Goal: Contribute content: Add original content to the website for others to see

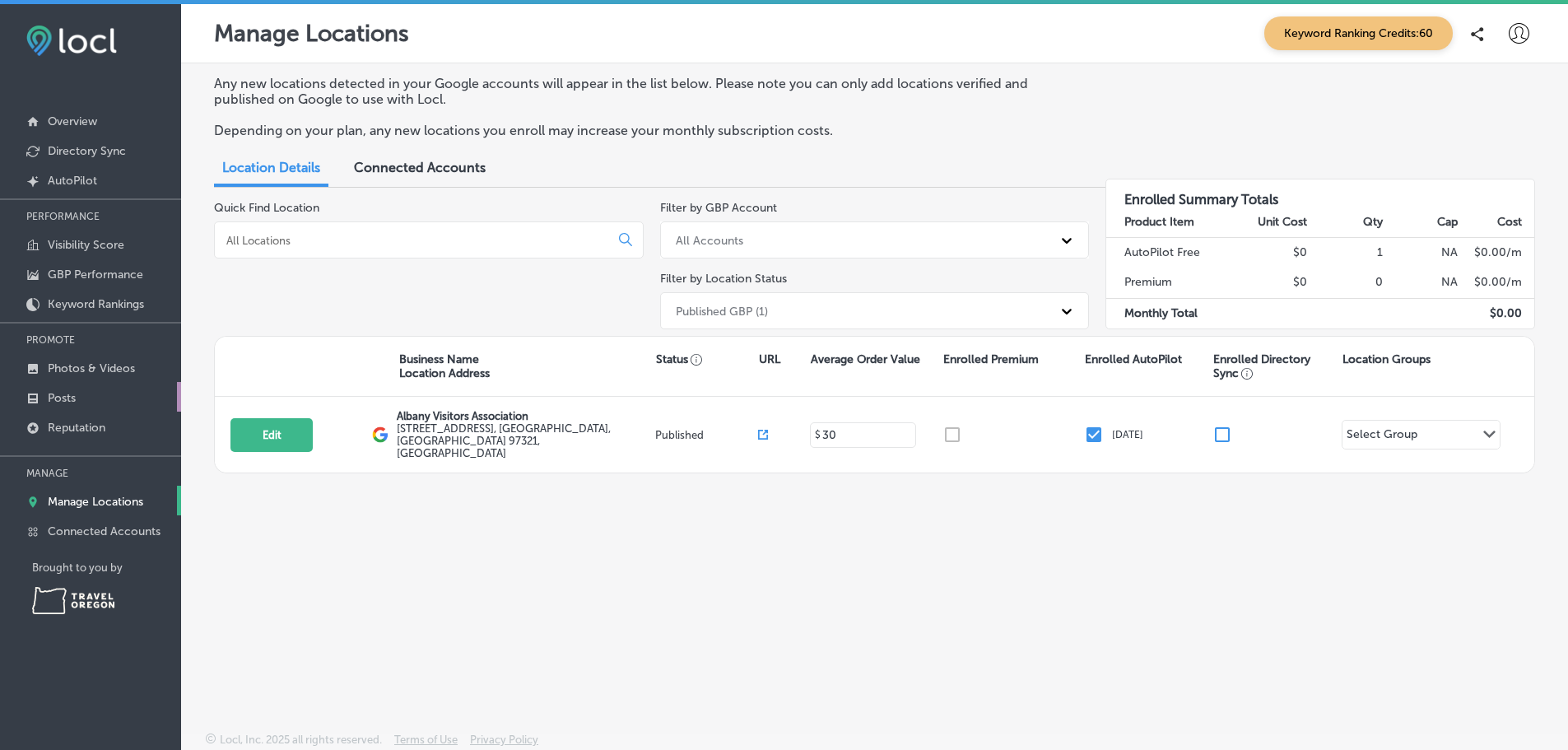
click at [66, 406] on p "Posts" at bounding box center [61, 398] width 28 height 14
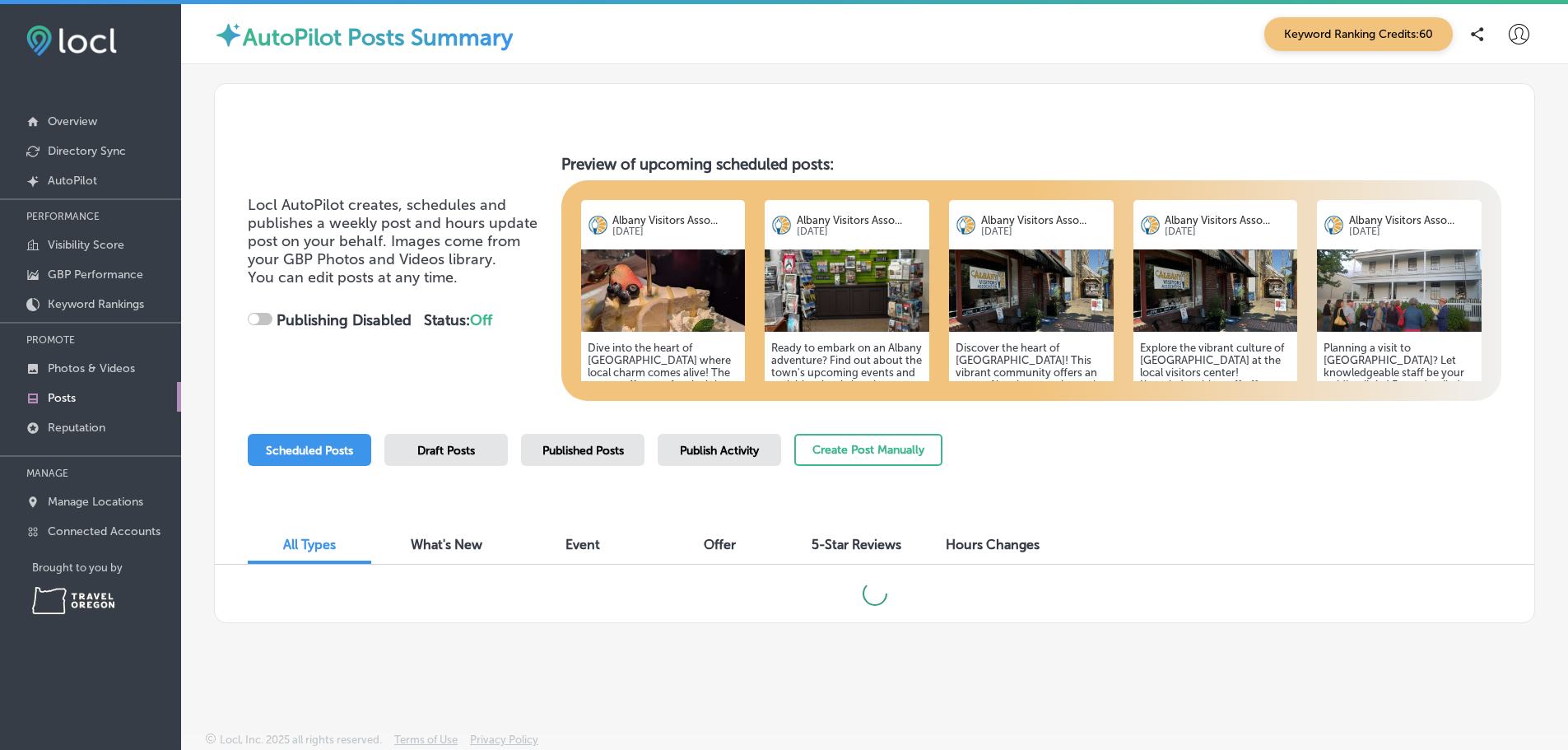
scroll to position [4, 0]
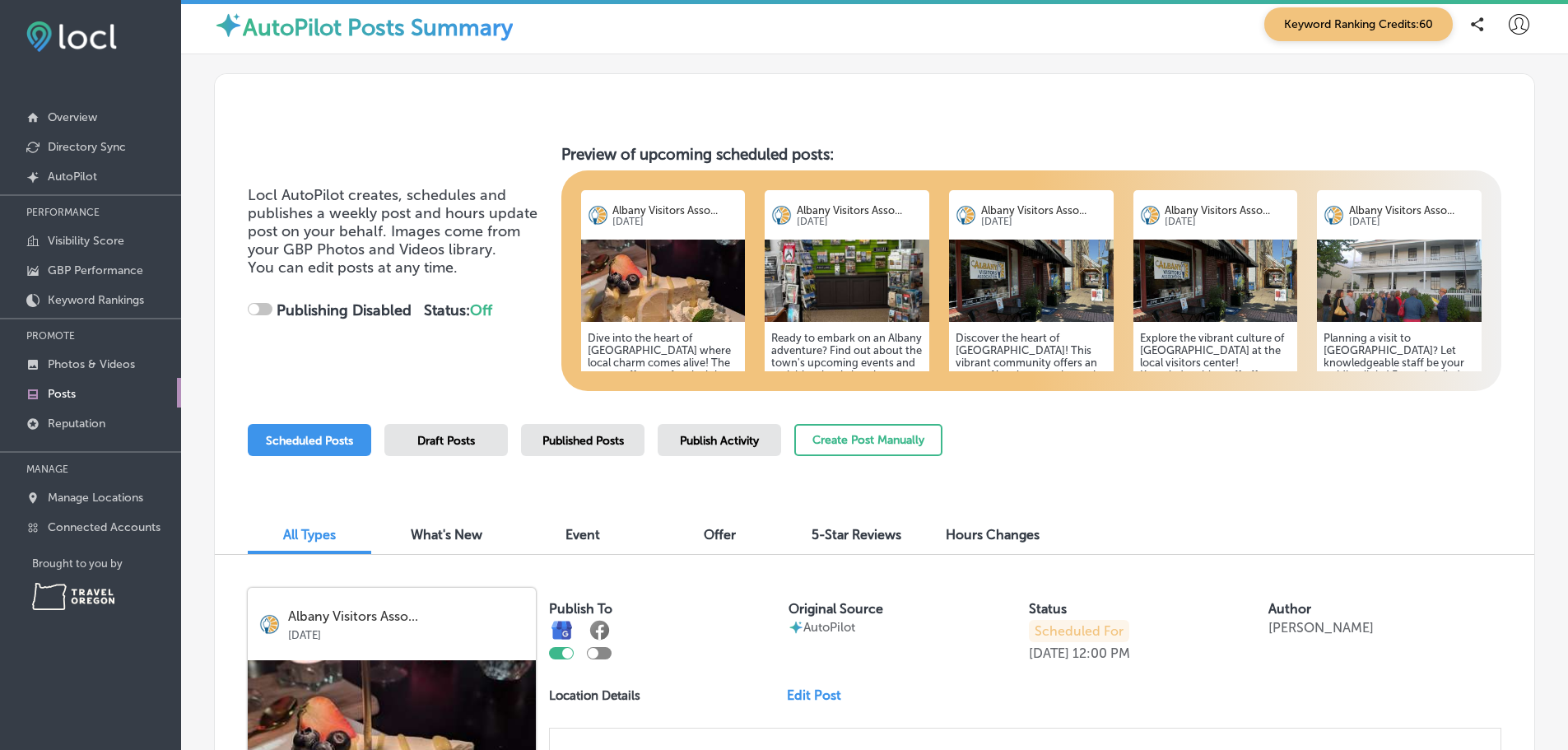
checkbox input "true"
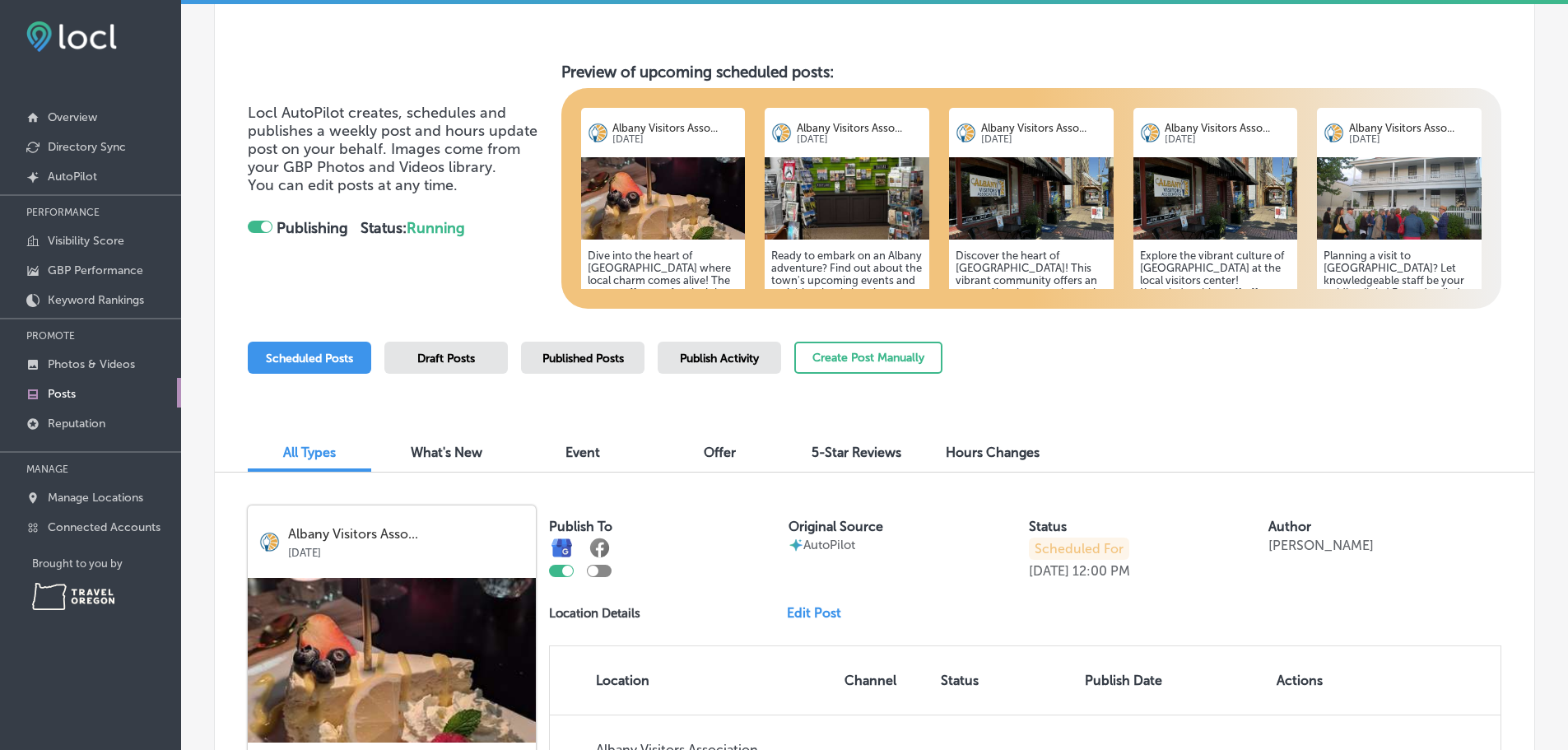
click at [662, 273] on h5 "Dive into the heart of [GEOGRAPHIC_DATA] where local charm comes alive! The cen…" at bounding box center [663, 342] width 152 height 185
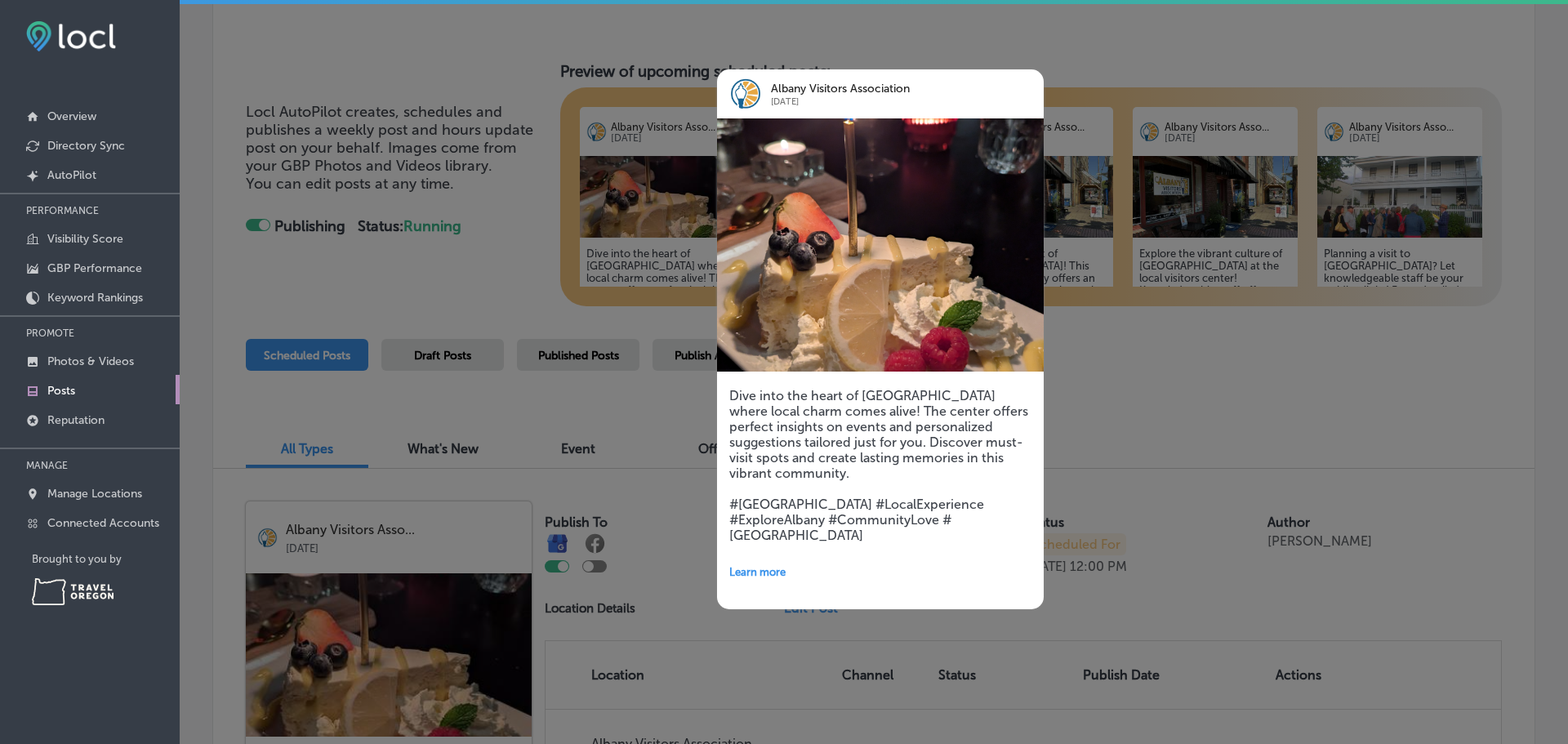
click at [1126, 422] on div at bounding box center [784, 372] width 1568 height 744
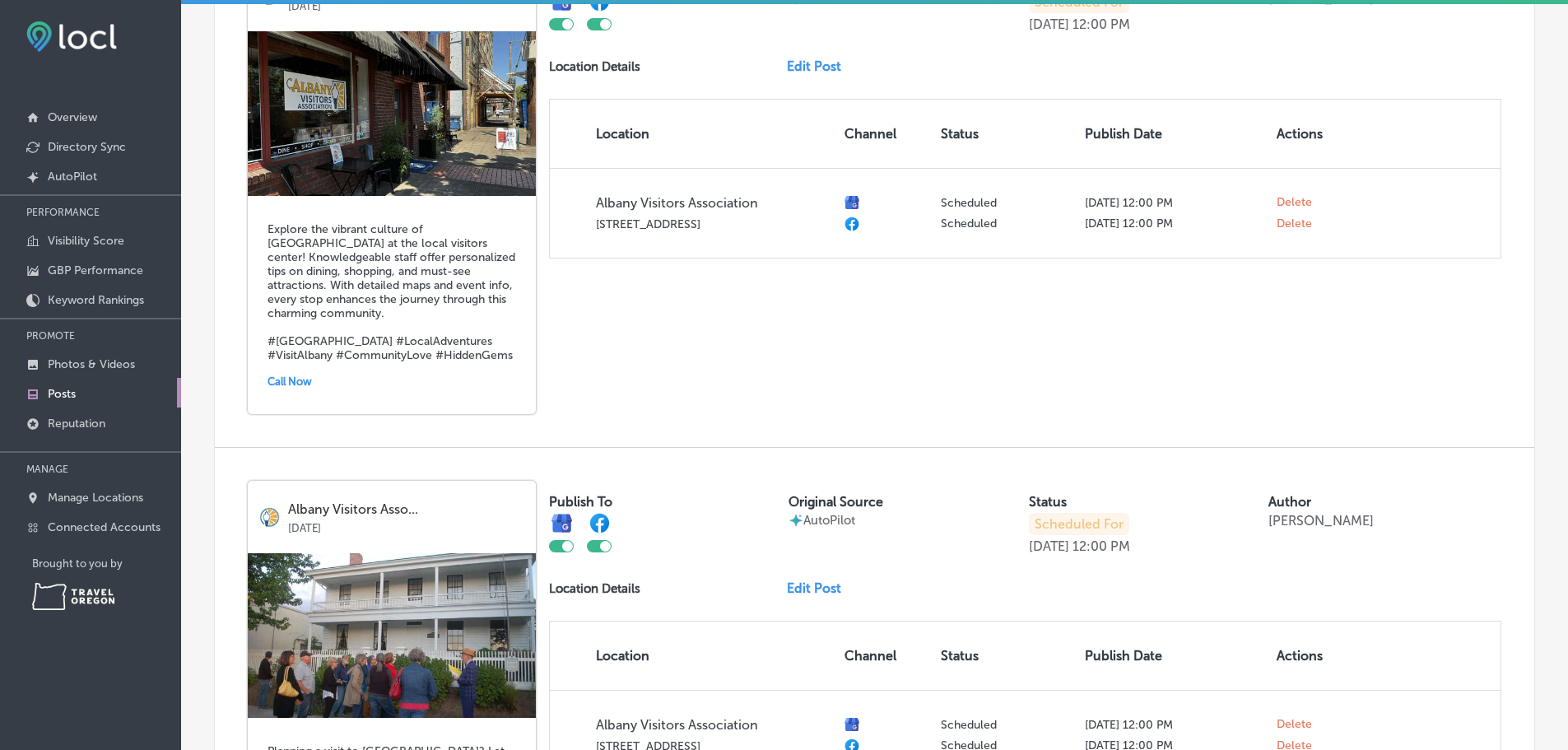
scroll to position [2147, 0]
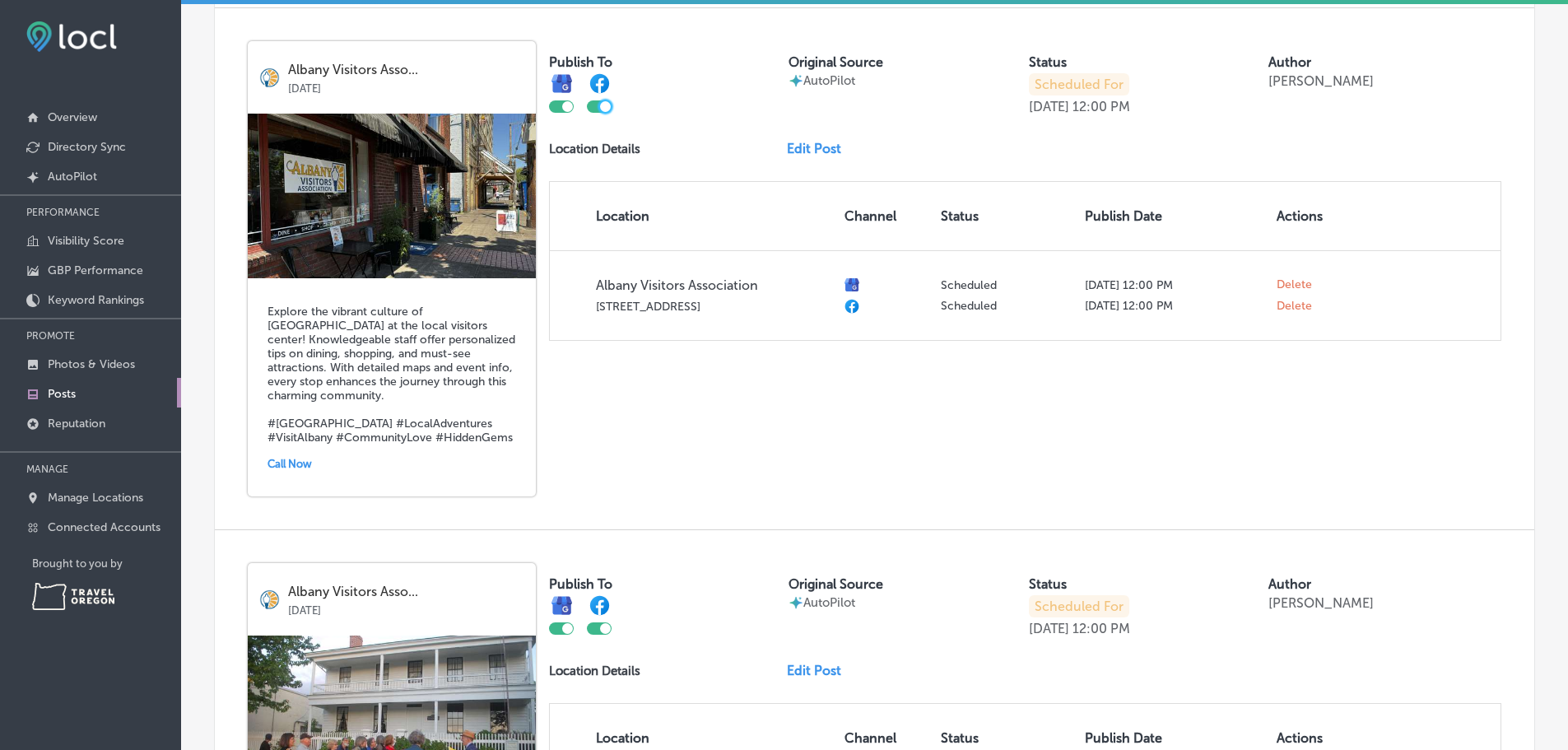
click at [605, 112] on div at bounding box center [605, 106] width 11 height 11
checkbox input "false"
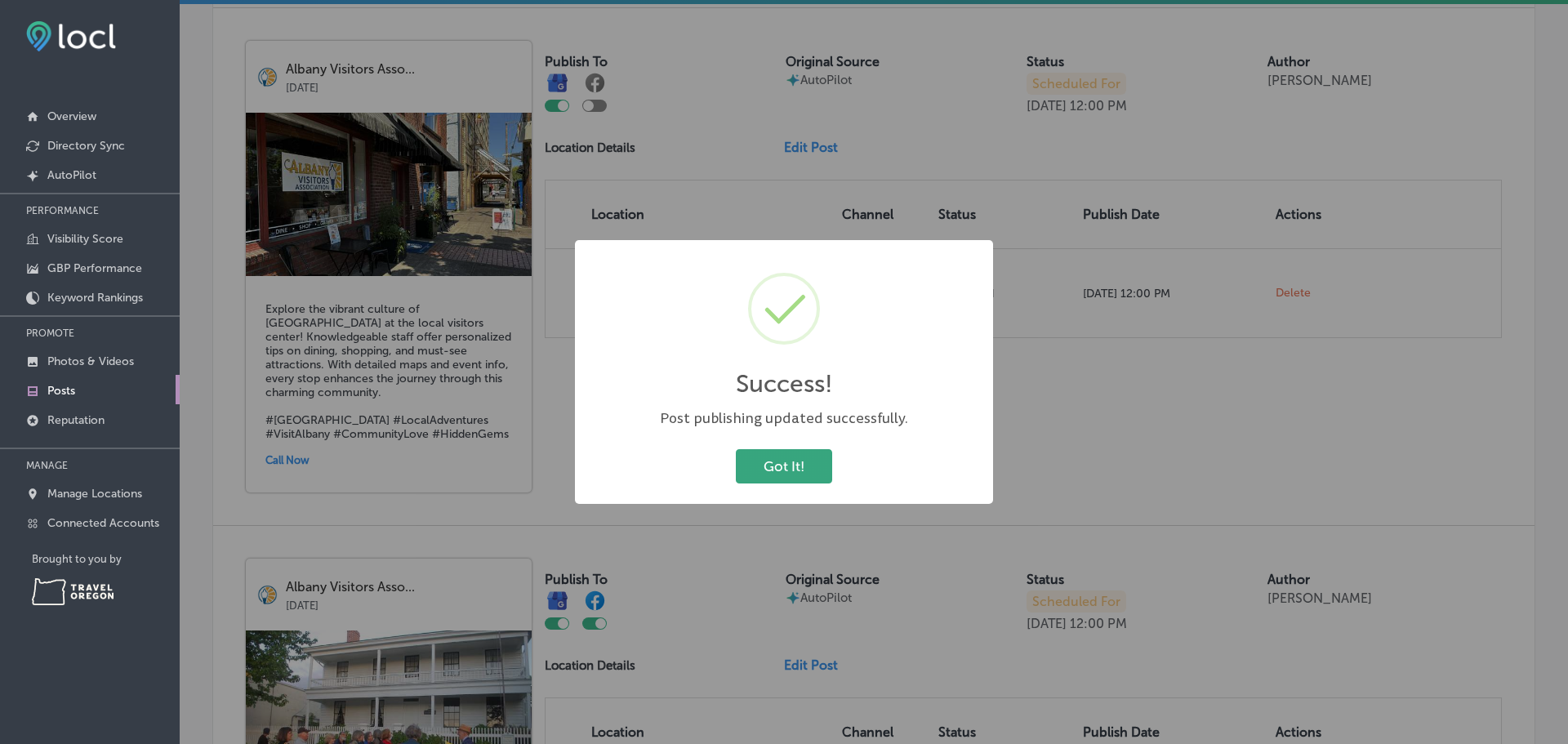
click at [773, 461] on button "Got It!" at bounding box center [784, 466] width 97 height 34
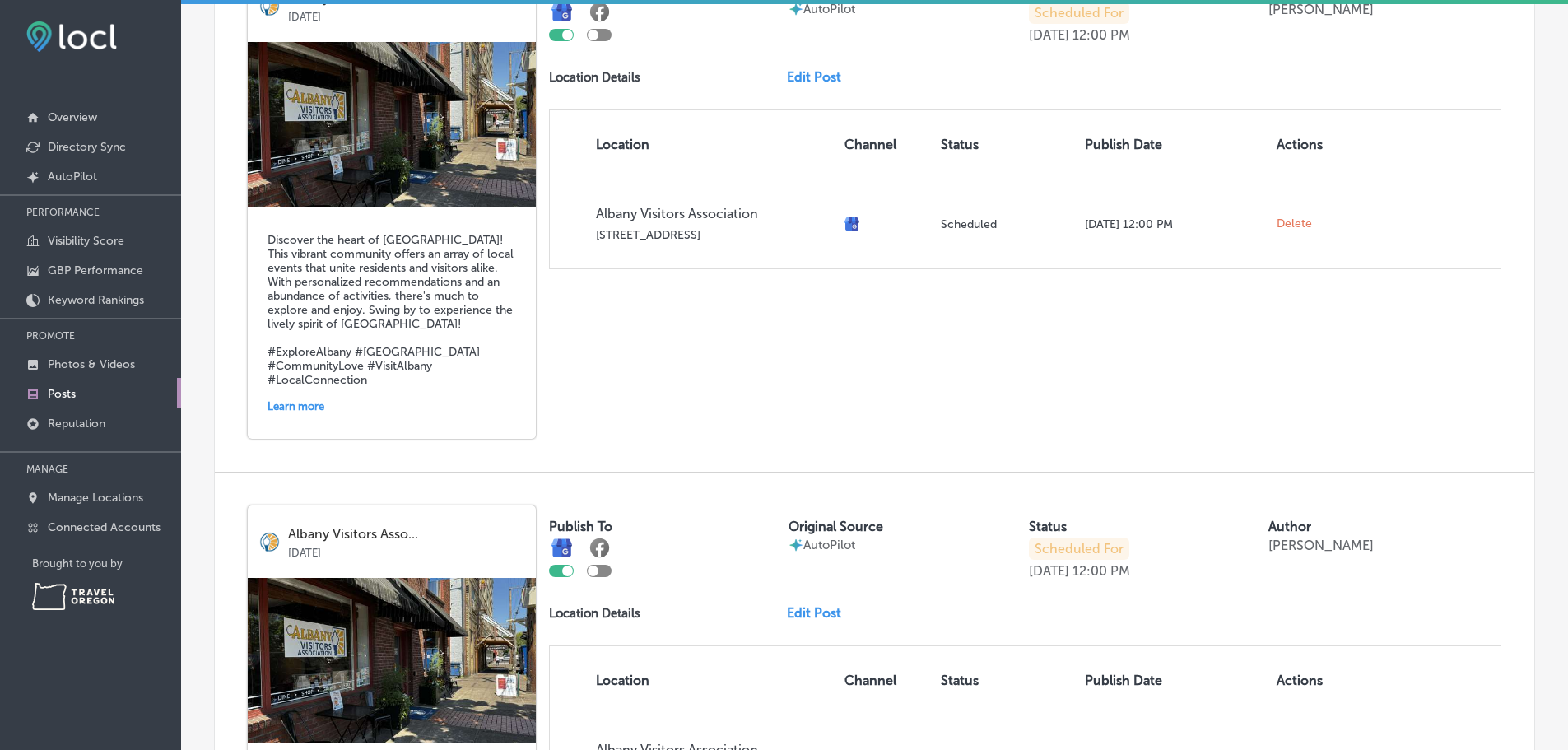
scroll to position [1653, 0]
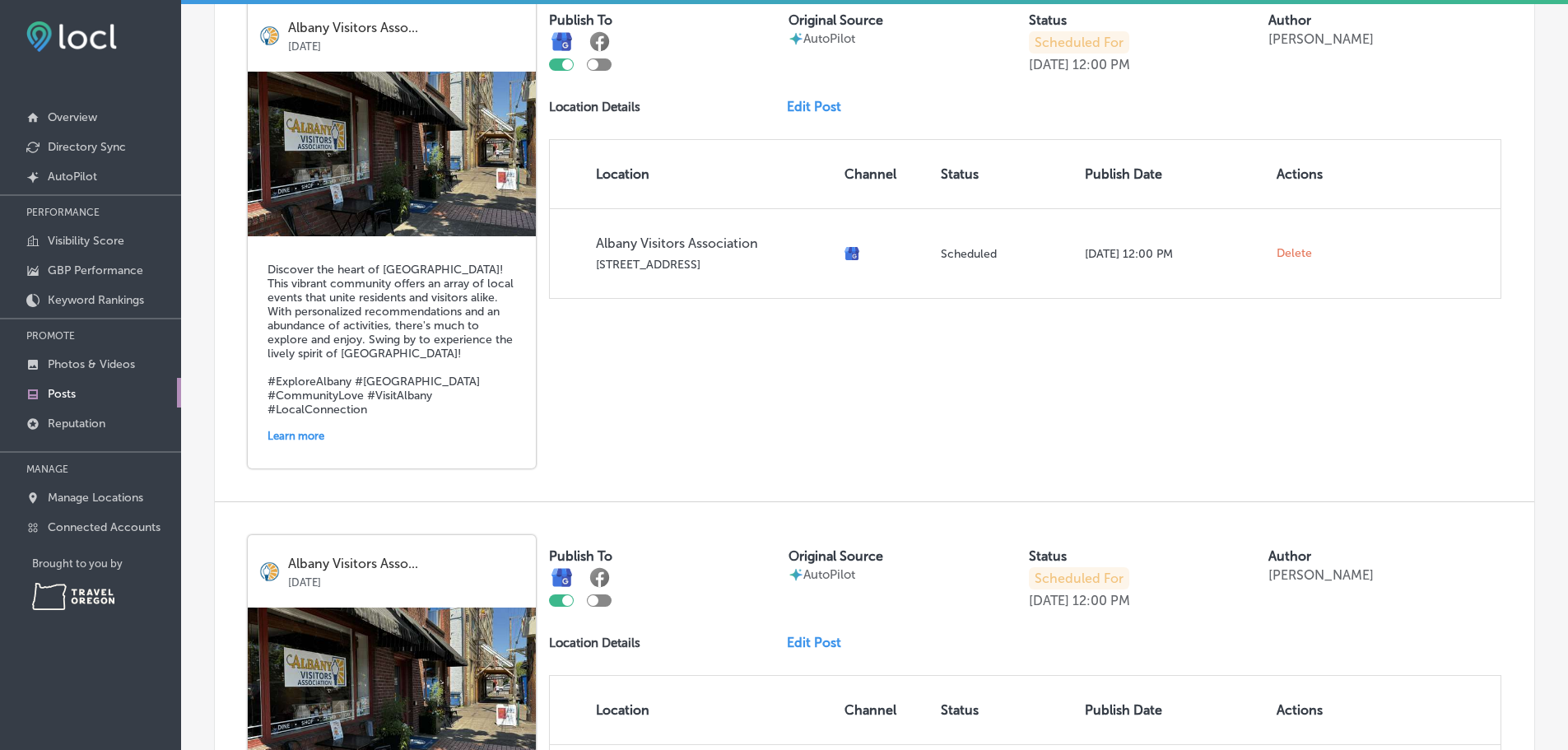
click at [807, 115] on link "Edit Post" at bounding box center [821, 106] width 68 height 15
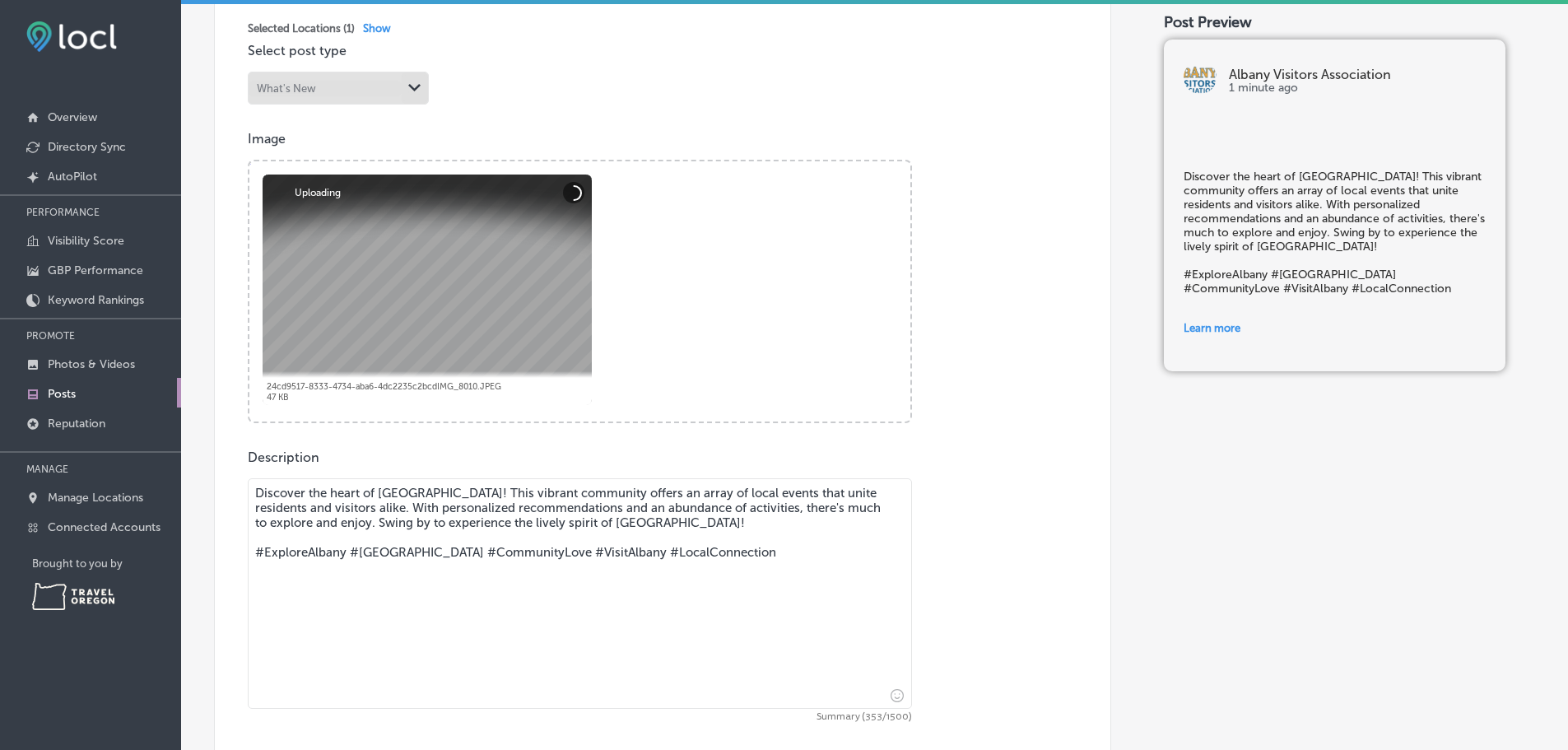
scroll to position [411, 0]
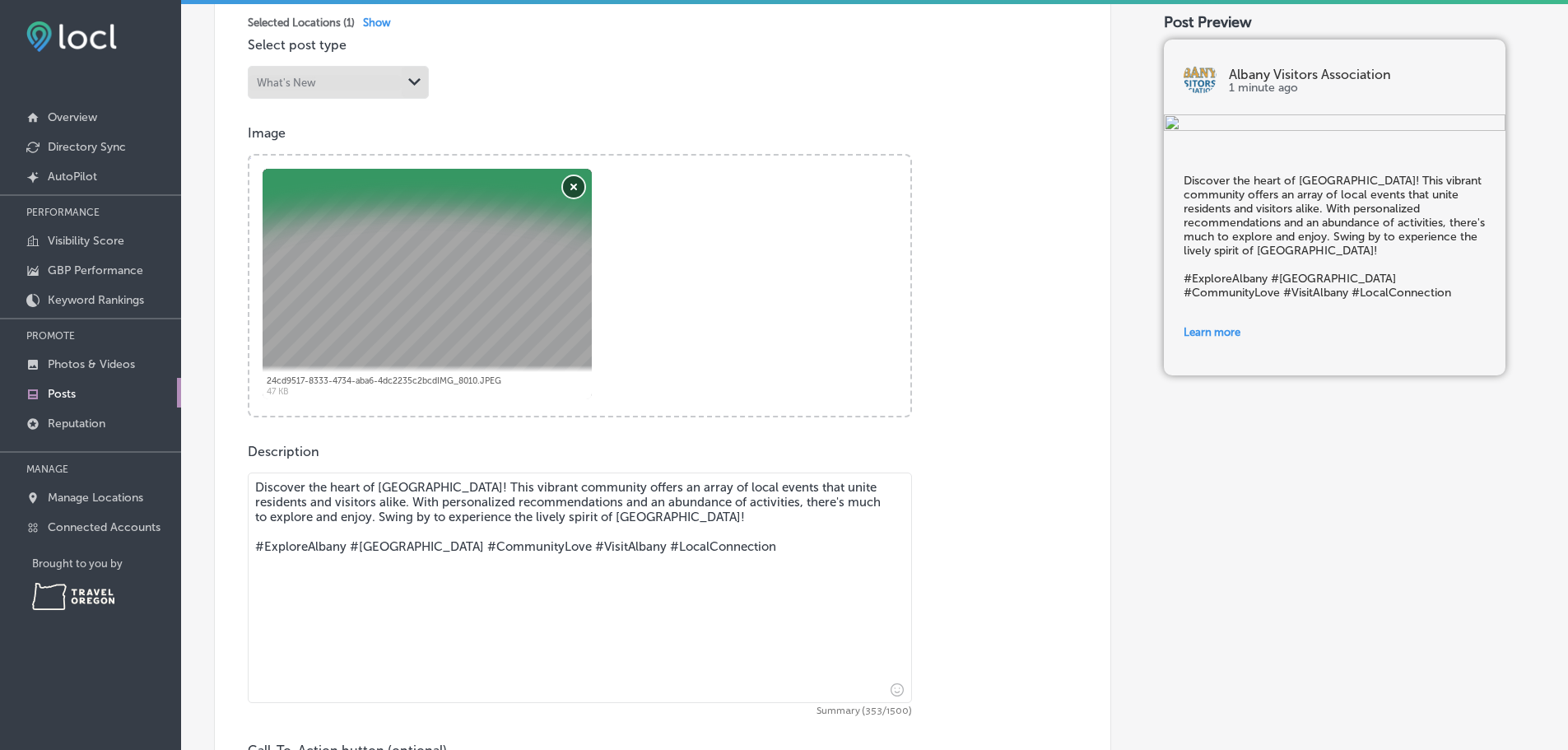
click at [572, 198] on button "Remove" at bounding box center [573, 187] width 21 height 21
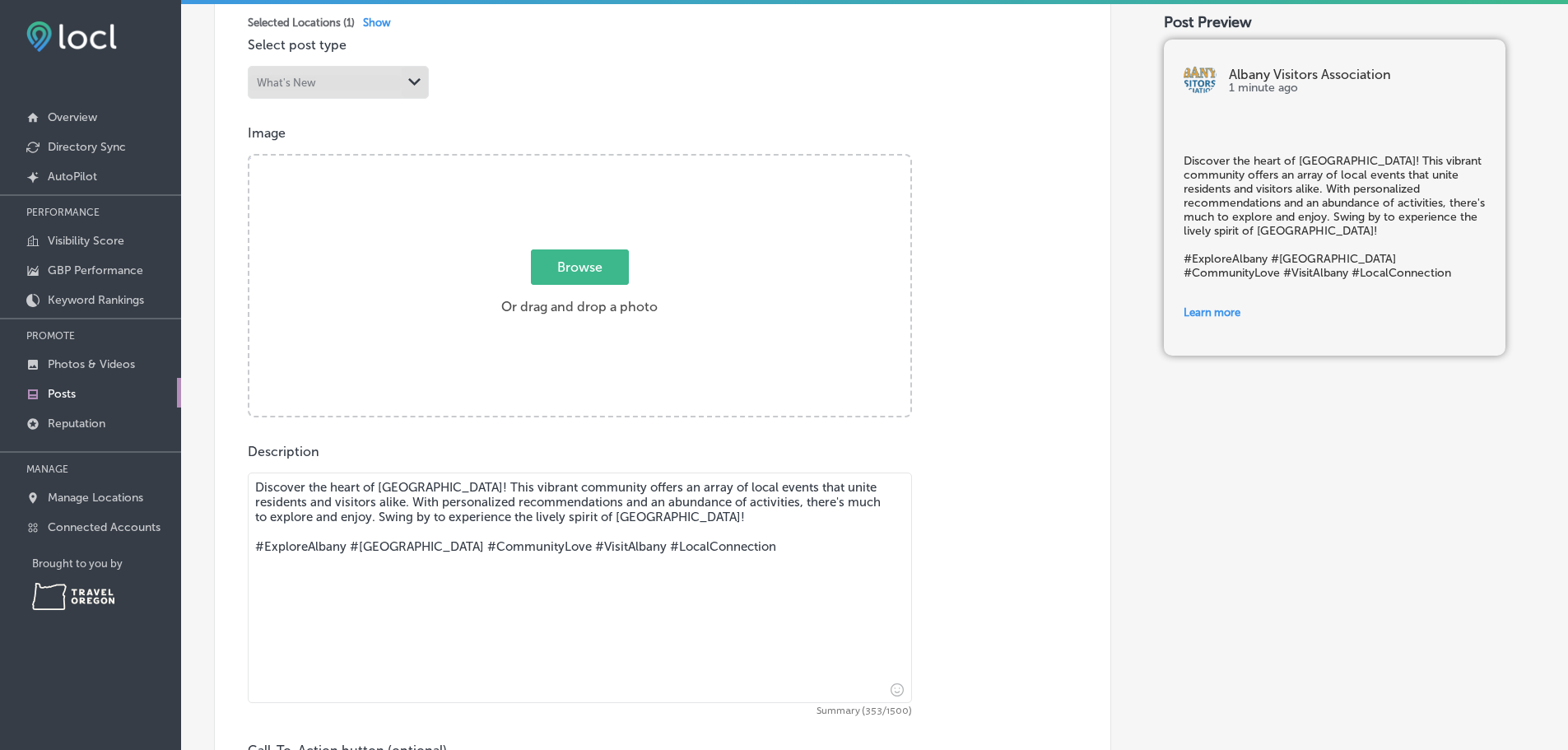
click at [576, 282] on span "Browse" at bounding box center [580, 267] width 98 height 36
click at [576, 160] on input "Browse Or drag and drop a photo" at bounding box center [580, 158] width 661 height 5
type input "C:\fakepath\IMG_8512.JPEG"
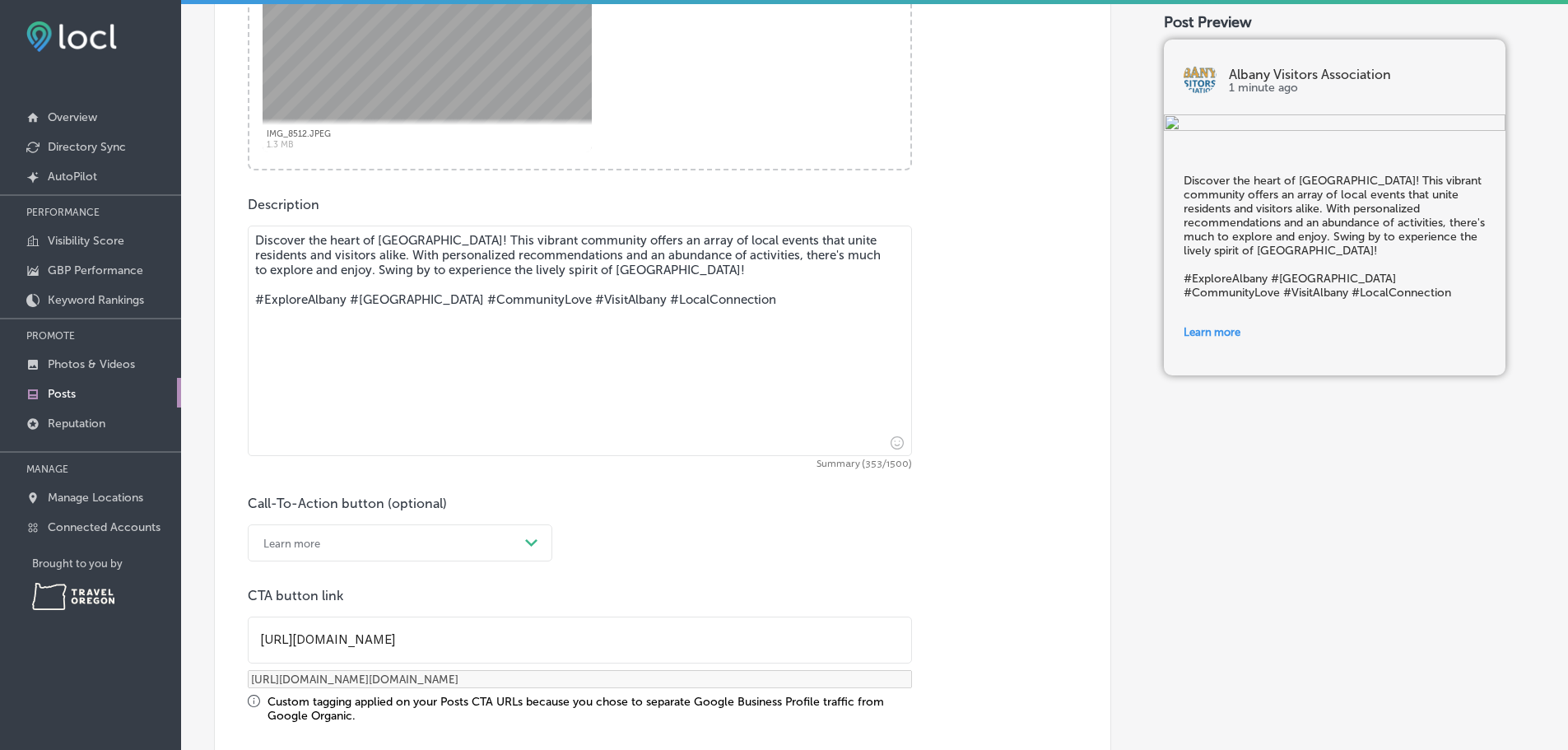
scroll to position [742, 0]
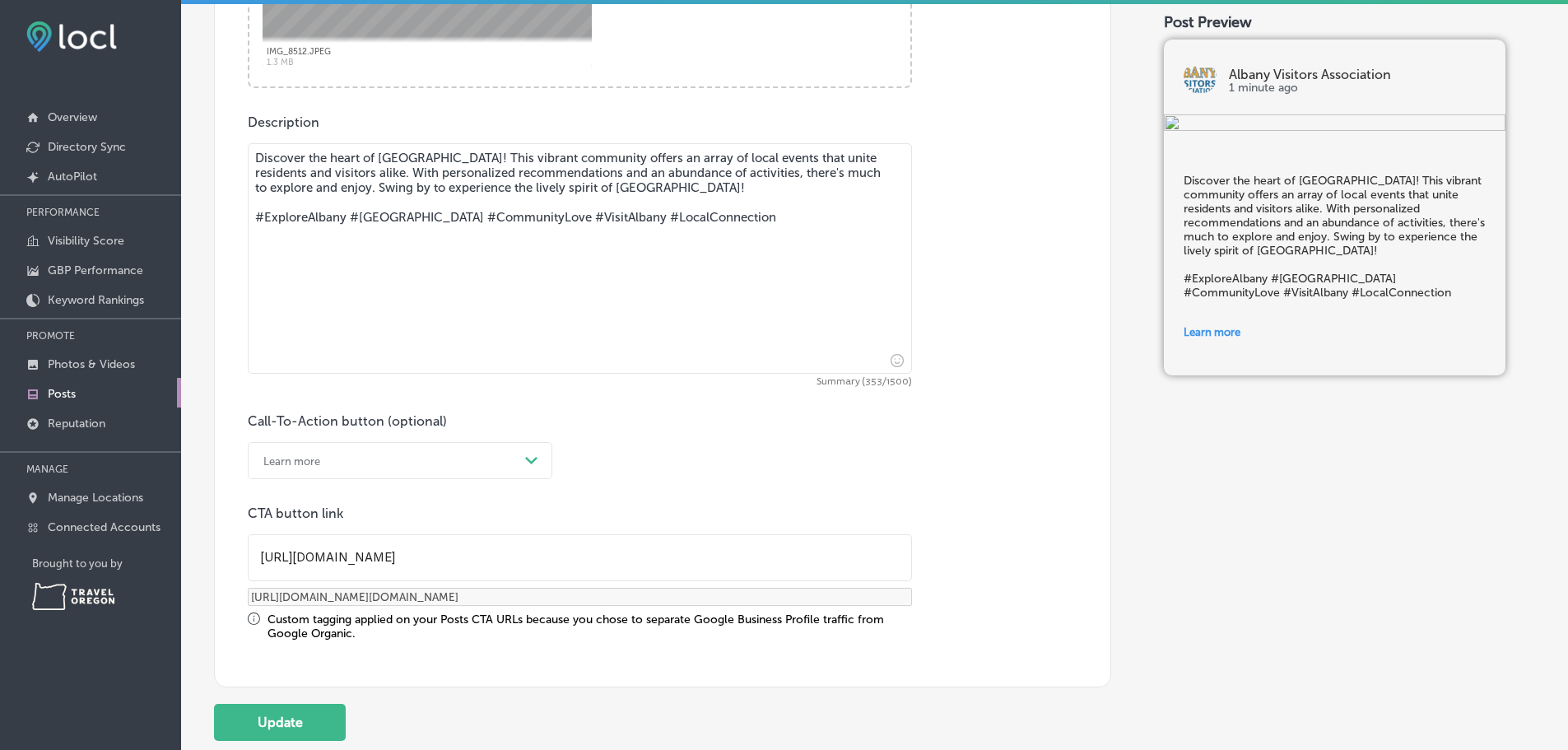
click at [410, 579] on input "https://albanyvisitors.com/" at bounding box center [579, 557] width 662 height 45
paste input "www.albanyvisitors.com/articles/october-2025"
type input "https://www.albanyvisitors.com/articles/october-2025"
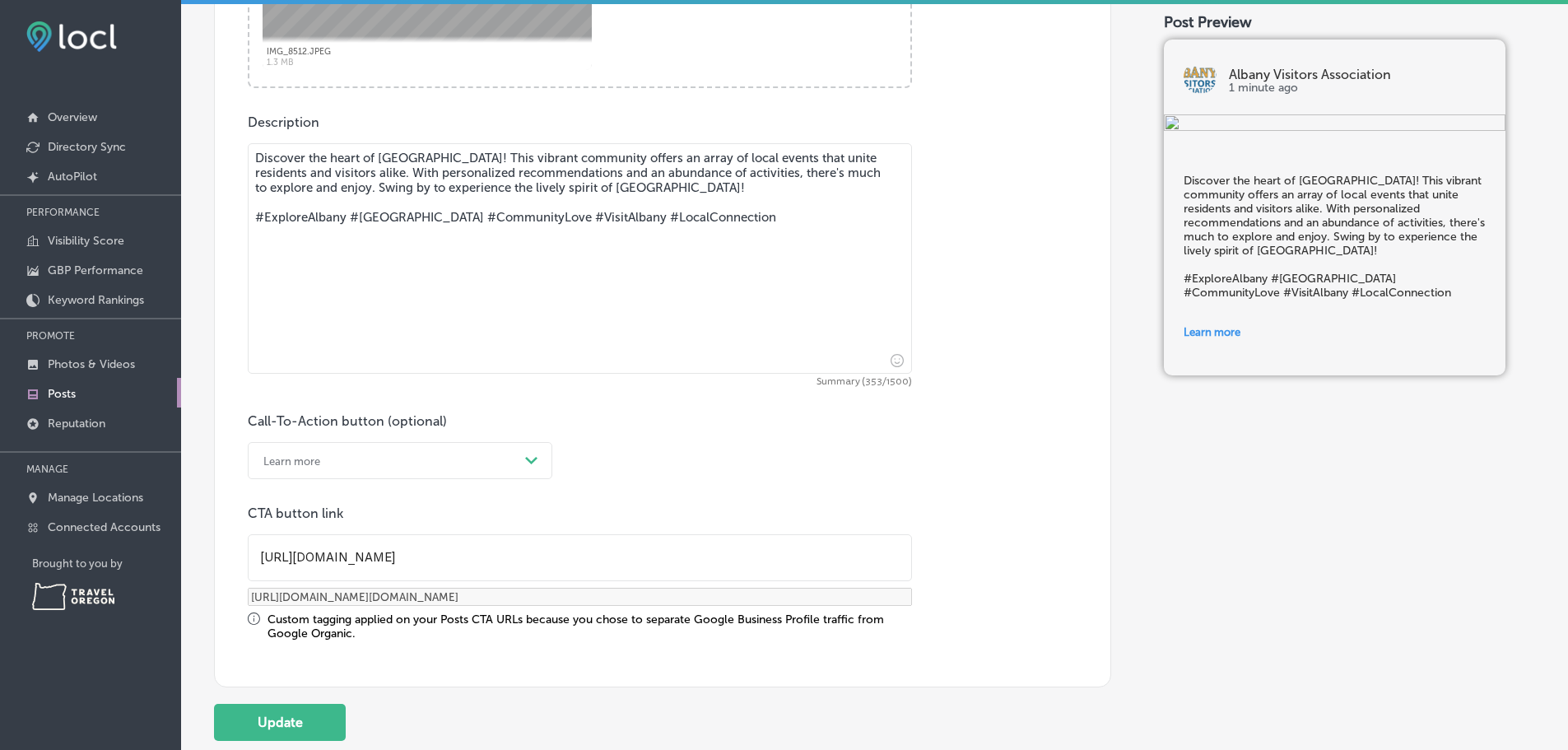
type input "https://www.albanyvisitors.com/articles/october-2025?utm_source=google-gmb-post…"
type input "https://www.albanyvisitors.com/articles/october-2025"
click at [497, 688] on div "Post content Select location(s) This field is uneditable once its been posted t…" at bounding box center [662, 136] width 897 height 1105
drag, startPoint x: 799, startPoint y: 239, endPoint x: 144, endPoint y: 180, distance: 657.7
click at [144, 180] on div "iconmonstr-menu-thin copy Created with Sketch. Overview Directory Sync Created …" at bounding box center [784, 375] width 1568 height 750
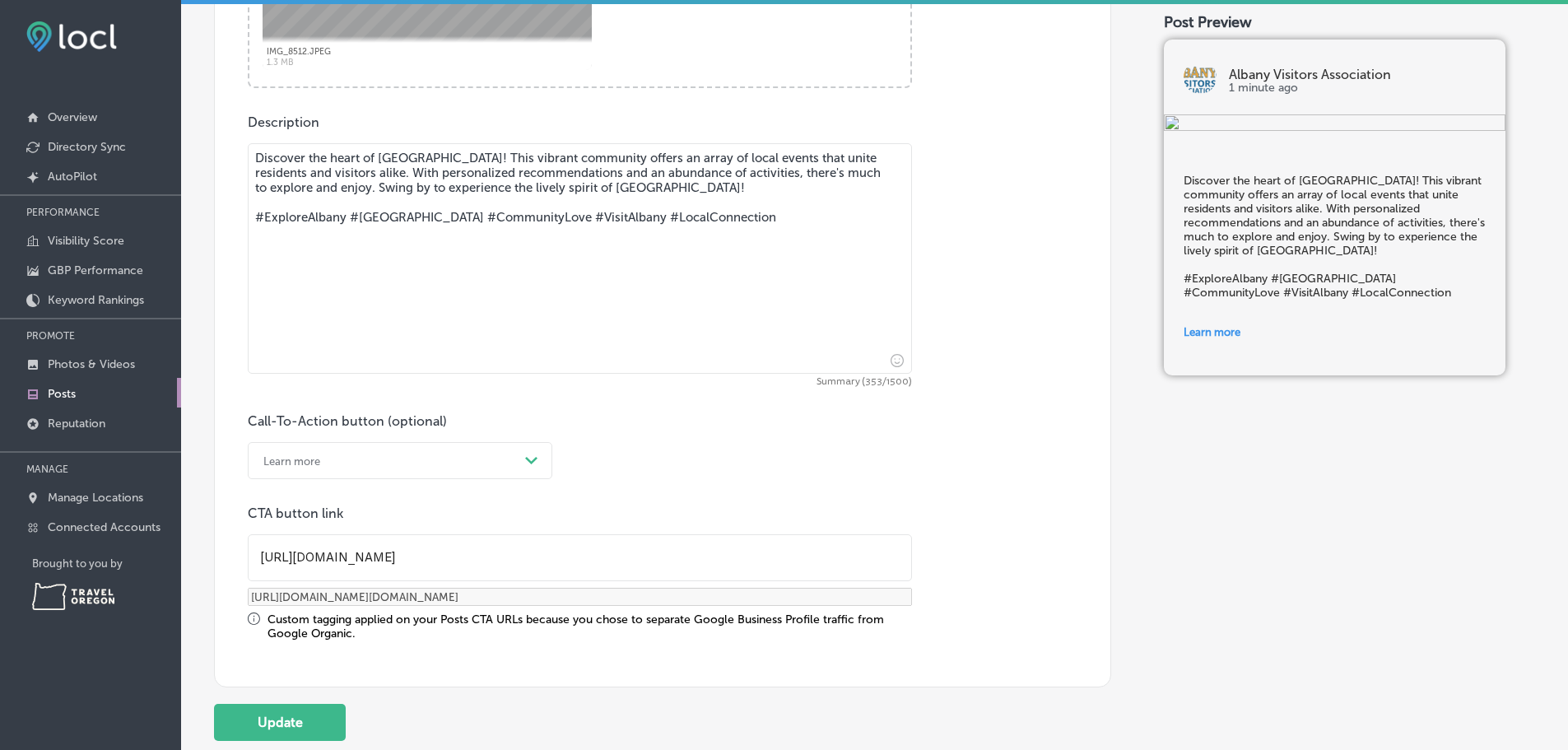
click at [611, 347] on textarea "Discover the heart of Albany! This vibrant community offers an array of local e…" at bounding box center [579, 259] width 664 height 231
drag, startPoint x: 435, startPoint y: 193, endPoint x: 224, endPoint y: 171, distance: 212.1
click at [224, 171] on div "Post content Select location(s) This field is uneditable once its been posted t…" at bounding box center [662, 136] width 897 height 1105
paste textarea "🎃 October Adventures Await 👻 Spooky season is creeping in, and there’s no short…"
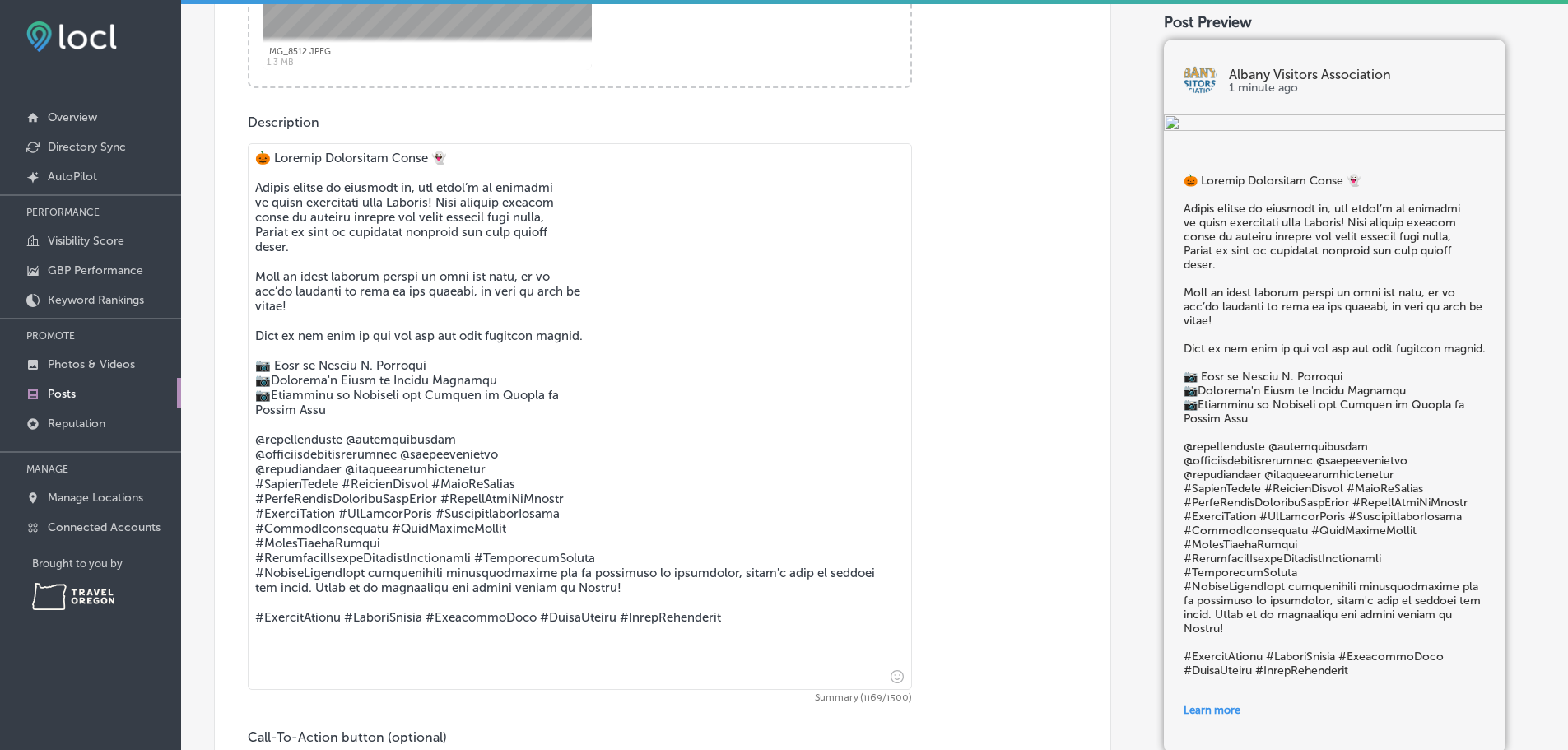
type textarea "🎃 October Adventures Await 👻 Spooky season is creeping in, and there’s no short…"
drag, startPoint x: 784, startPoint y: 654, endPoint x: 186, endPoint y: 170, distance: 769.3
click at [186, 170] on div "Back Published To * When publishing to Facebook, only the post image and descri…" at bounding box center [875, 210] width 1387 height 1784
click at [628, 529] on textarea at bounding box center [579, 417] width 664 height 547
drag, startPoint x: 622, startPoint y: 378, endPoint x: 215, endPoint y: 181, distance: 452.2
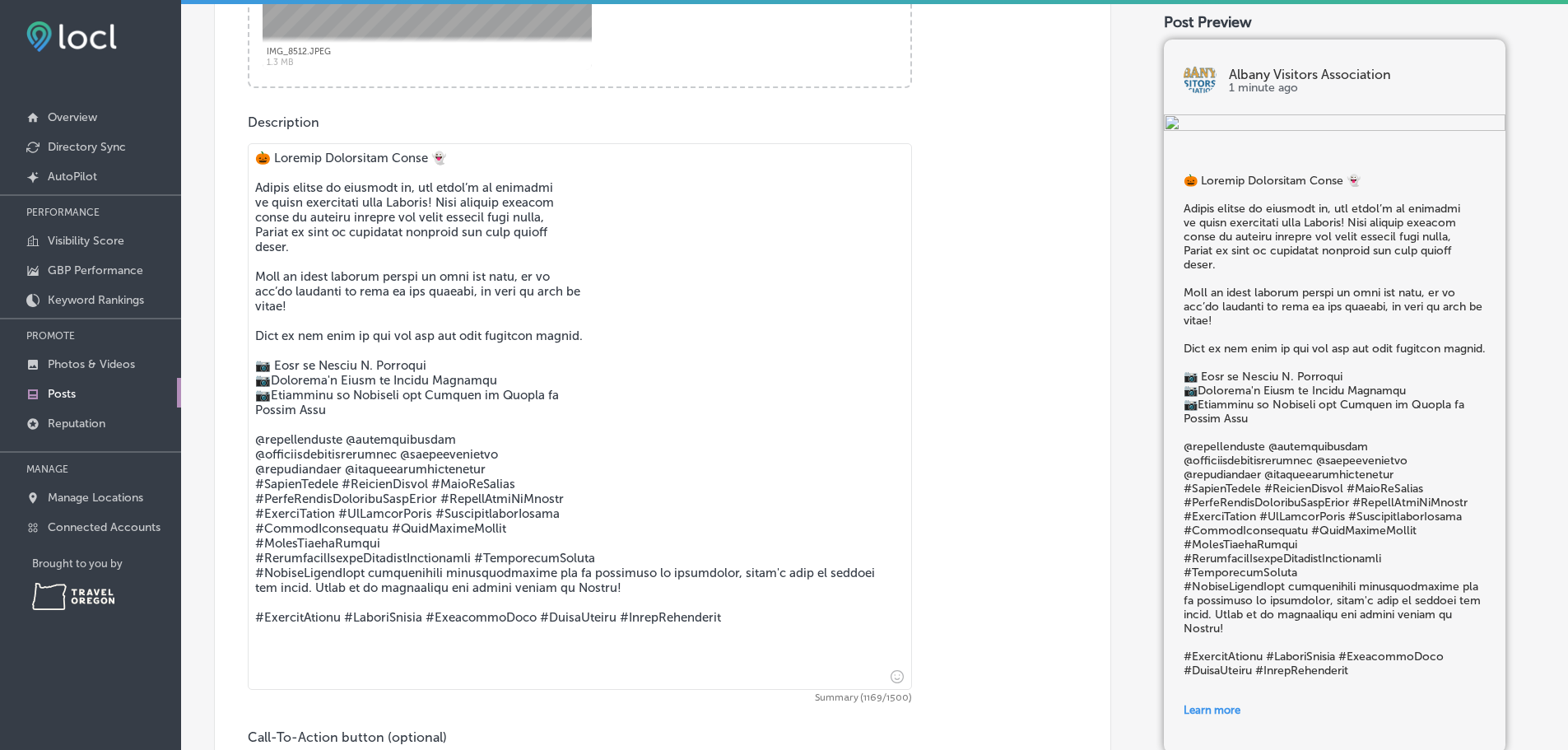
click at [215, 181] on div "Post content Select location(s) This field is uneditable once its been posted t…" at bounding box center [662, 294] width 897 height 1421
click at [787, 503] on textarea at bounding box center [579, 417] width 664 height 547
click at [497, 574] on textarea at bounding box center [579, 417] width 664 height 547
click at [496, 574] on textarea at bounding box center [579, 417] width 664 height 547
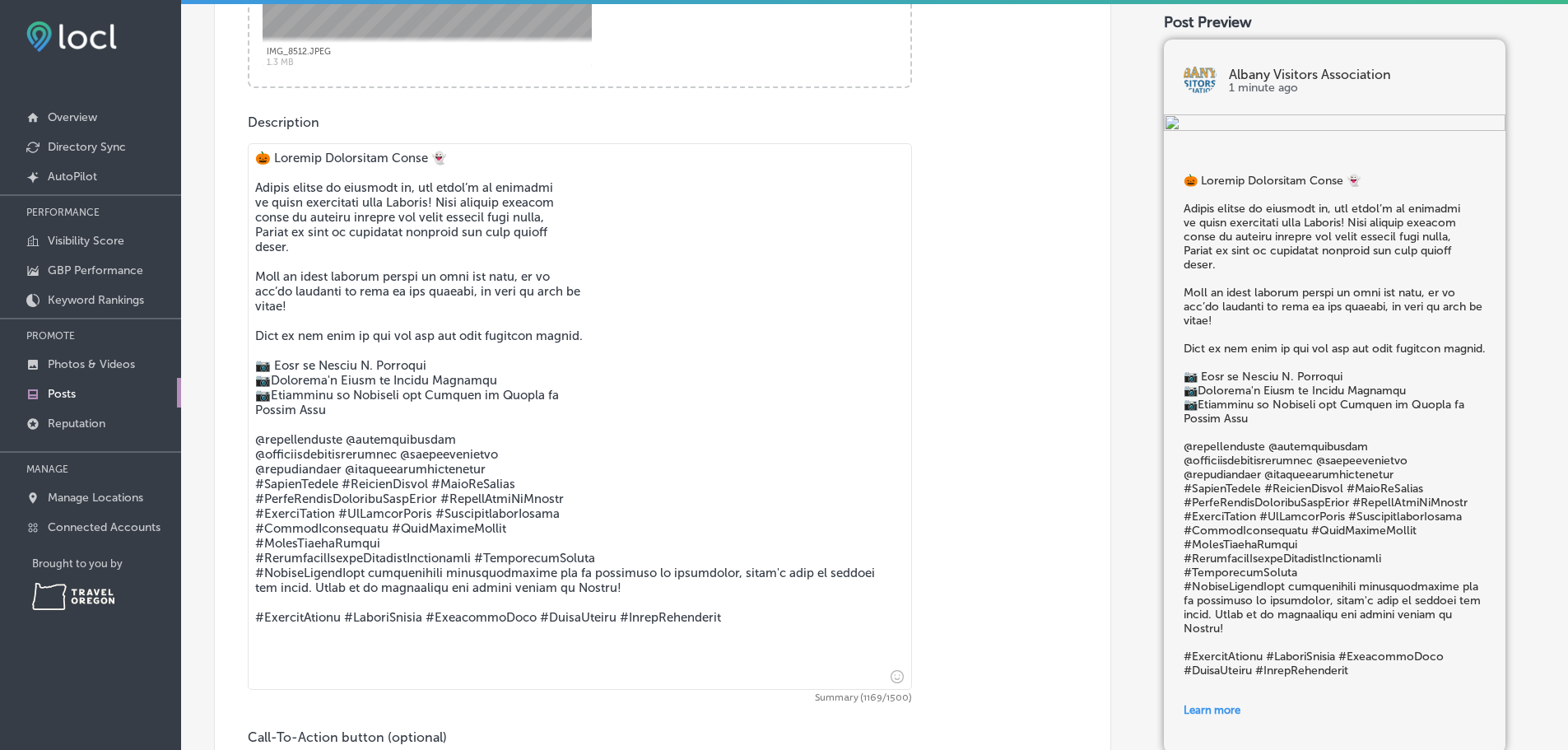
click at [496, 574] on textarea at bounding box center [579, 417] width 664 height 547
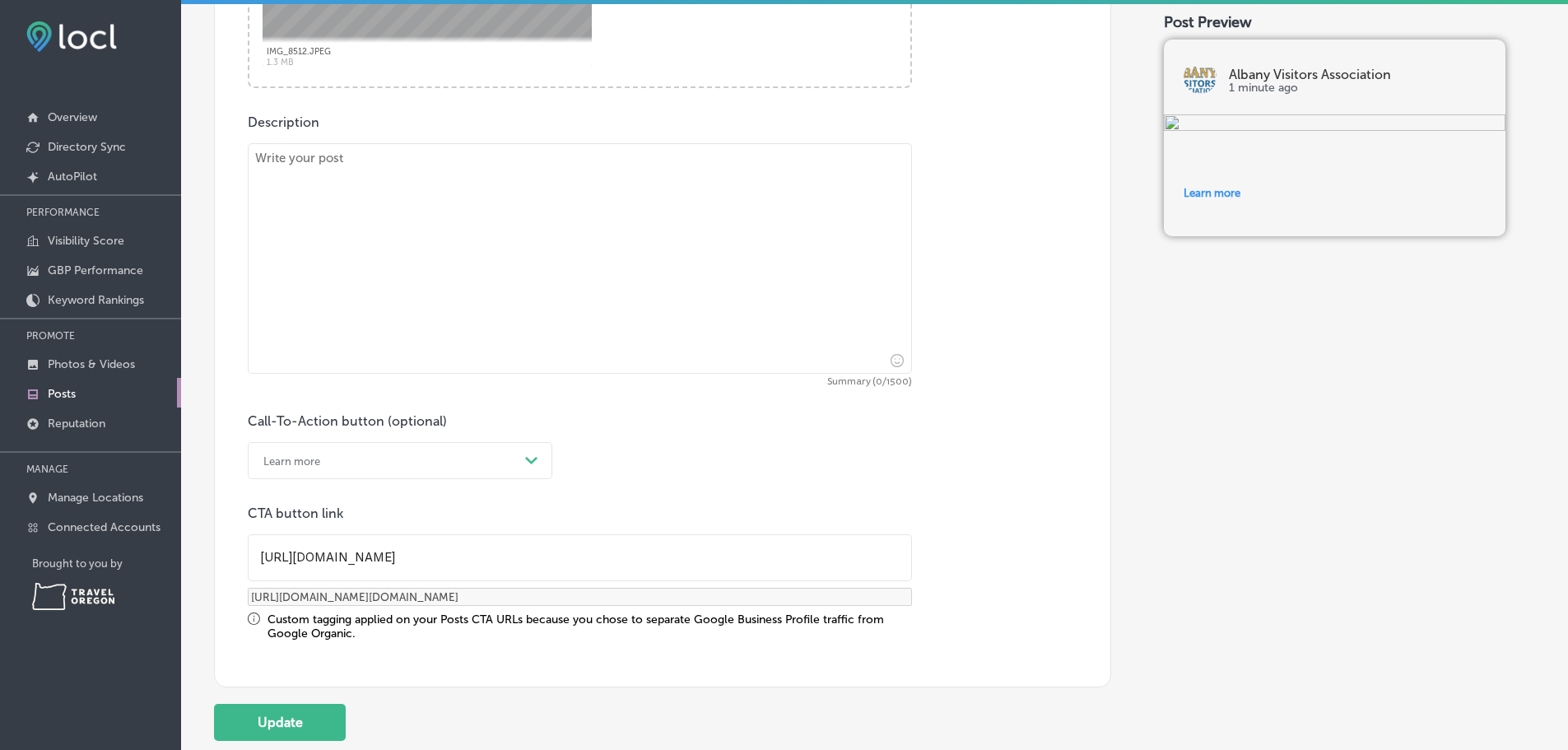
paste textarea "October Events in [GEOGRAPHIC_DATA] Spooky season is here, and [GEOGRAPHIC_DATA…"
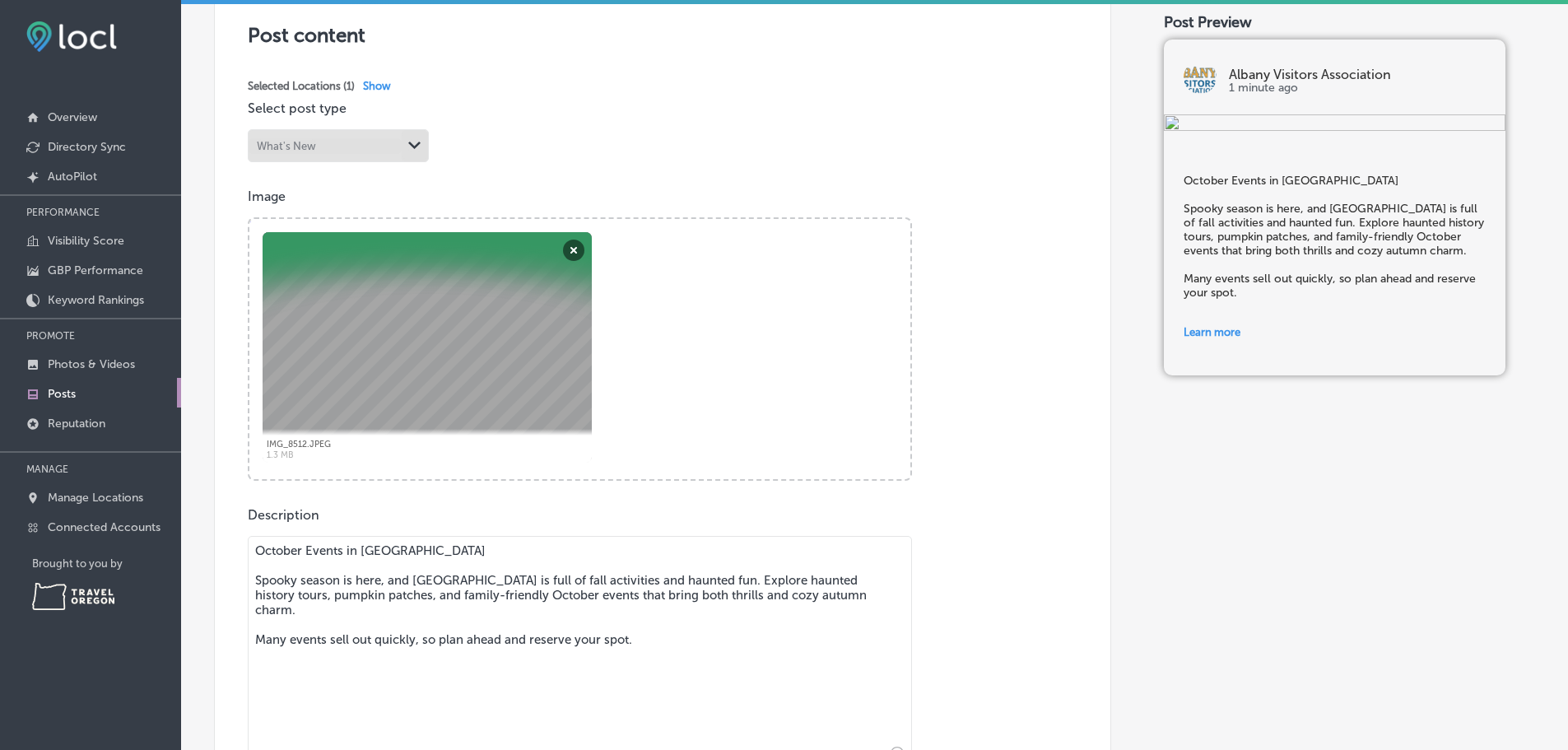
scroll to position [329, 0]
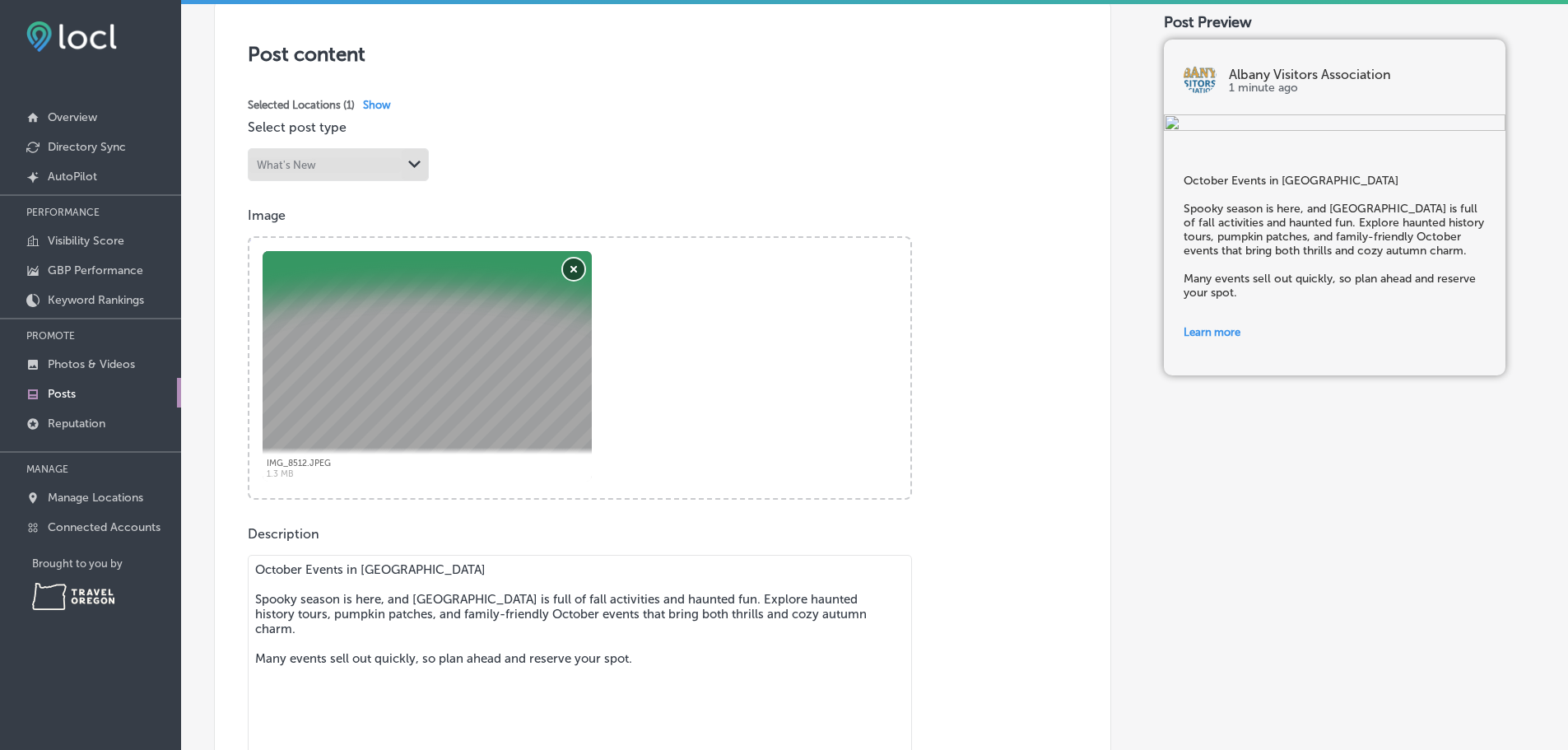
type textarea "October Events in [GEOGRAPHIC_DATA] Spooky season is here, and [GEOGRAPHIC_DATA…"
click at [570, 280] on button "Remove" at bounding box center [573, 269] width 21 height 21
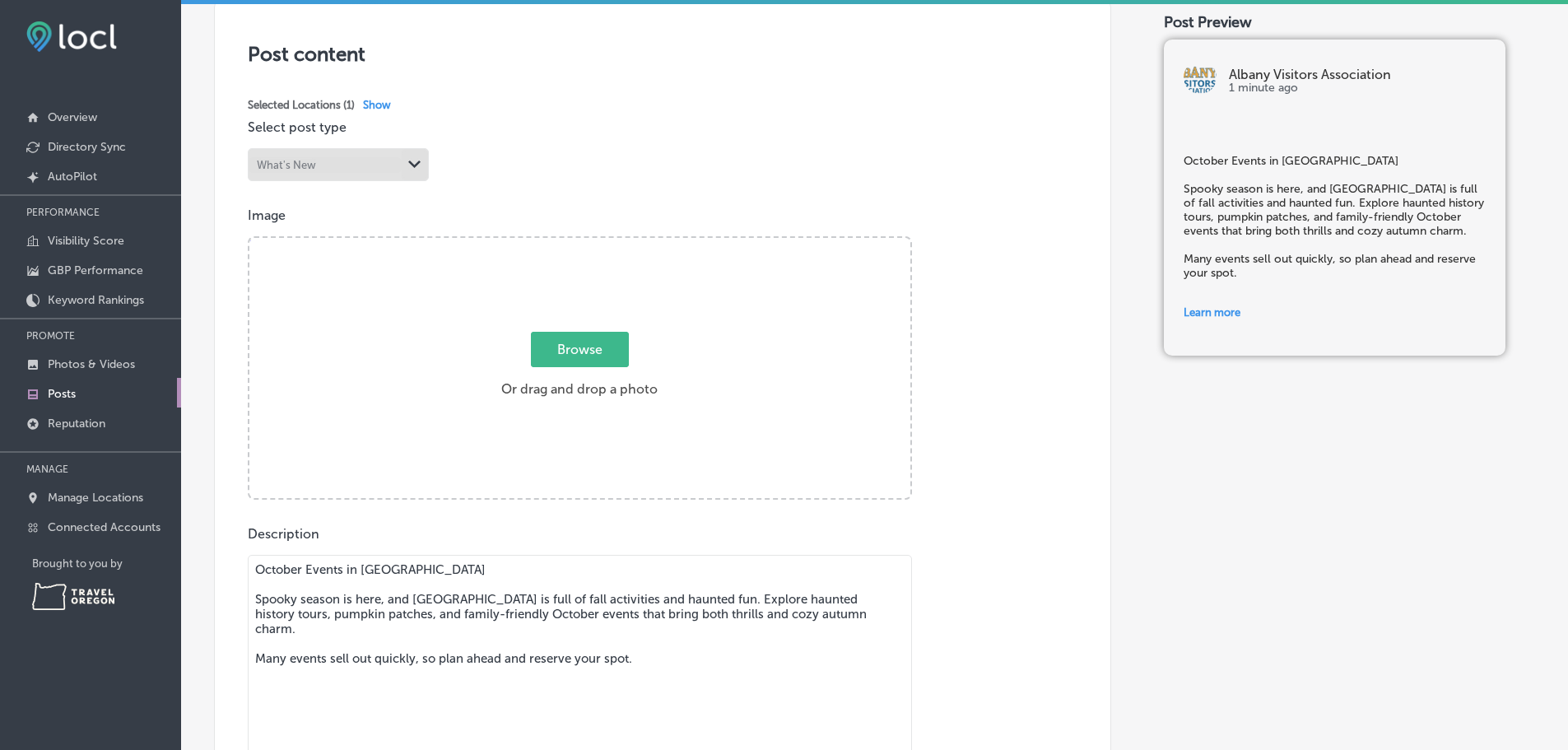
click at [588, 359] on span "Browse" at bounding box center [580, 350] width 98 height 36
click at [588, 243] on input "Browse Or drag and drop a photo" at bounding box center [580, 241] width 661 height 5
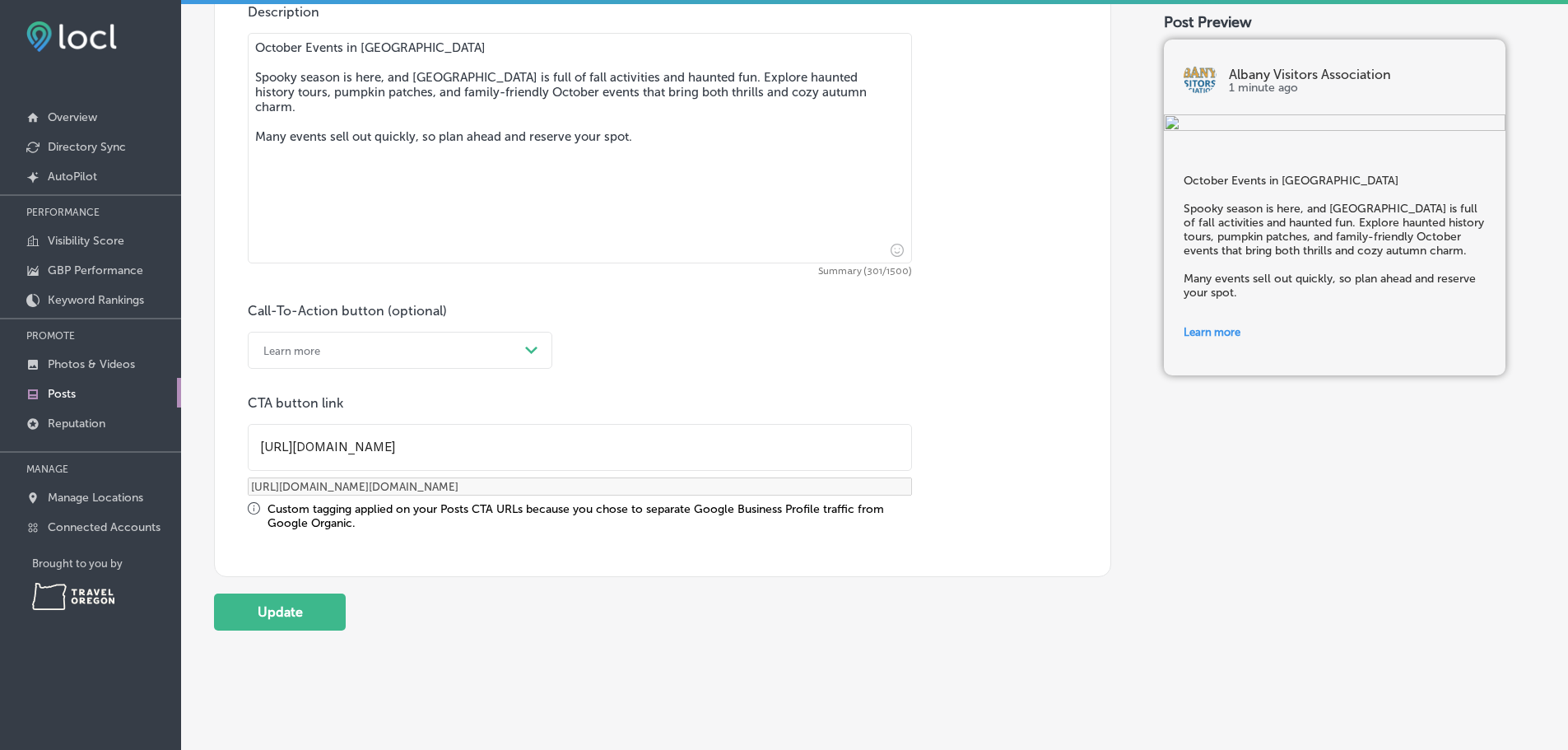
scroll to position [917, 0]
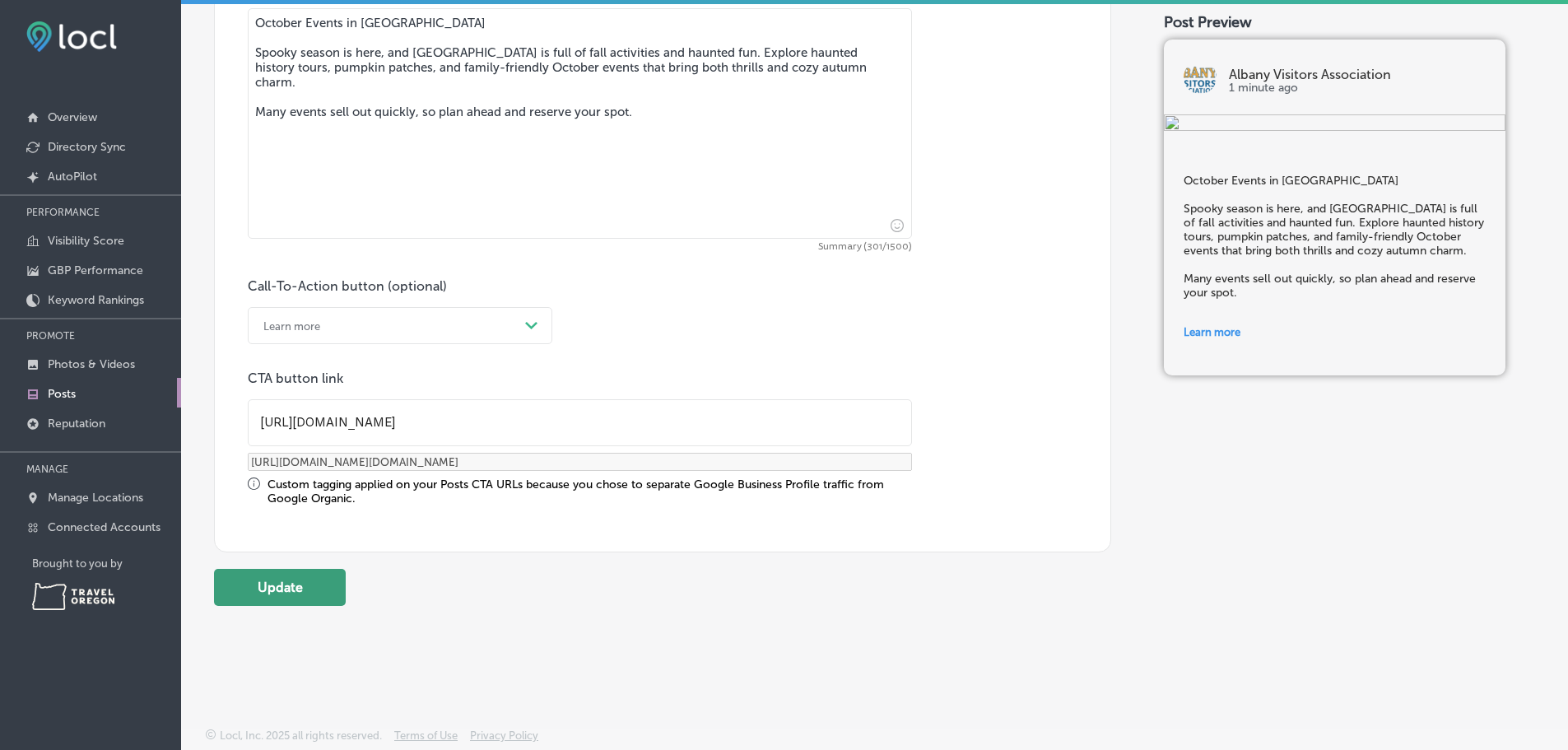
click at [272, 578] on button "Update" at bounding box center [279, 588] width 131 height 37
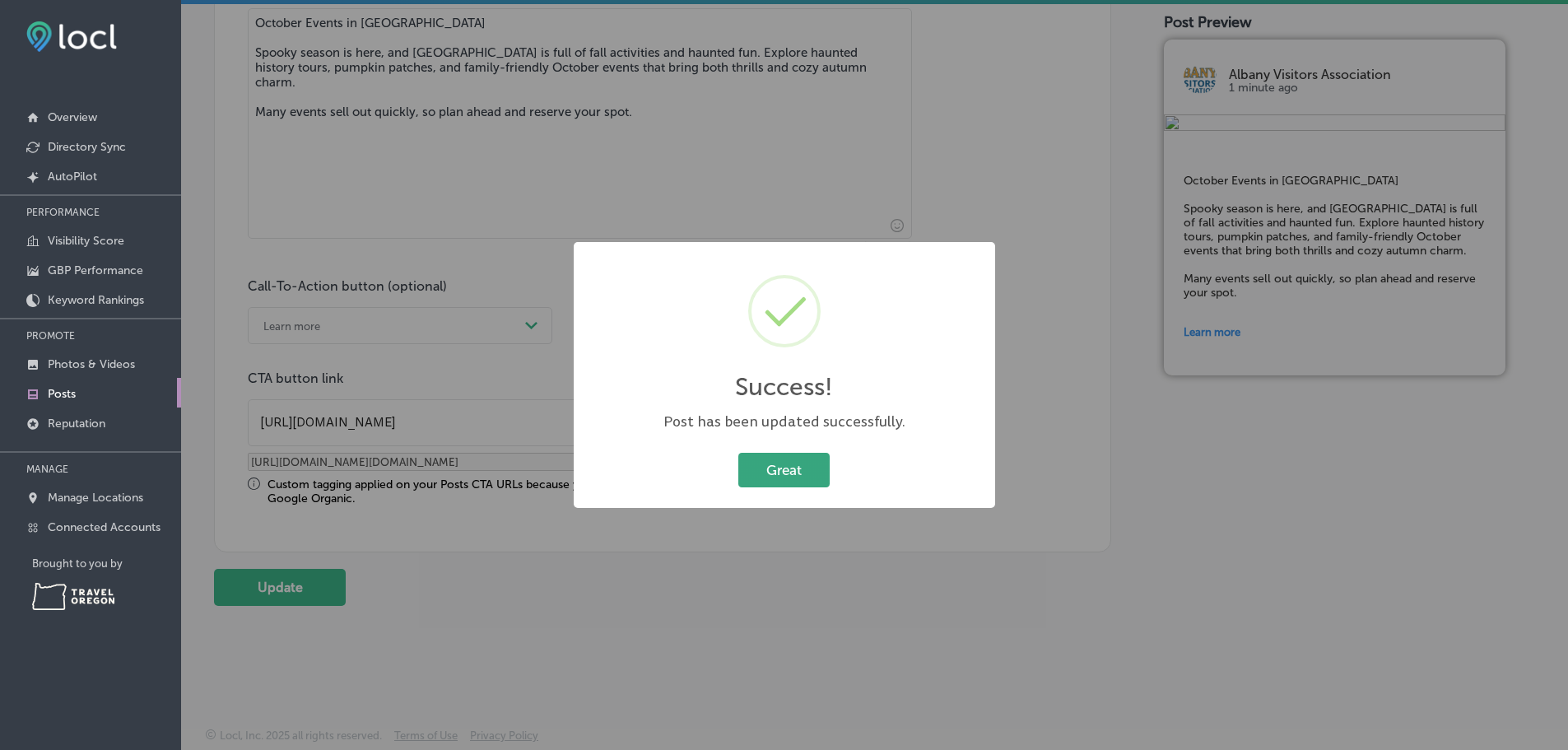
click at [823, 468] on button "Great" at bounding box center [784, 470] width 92 height 34
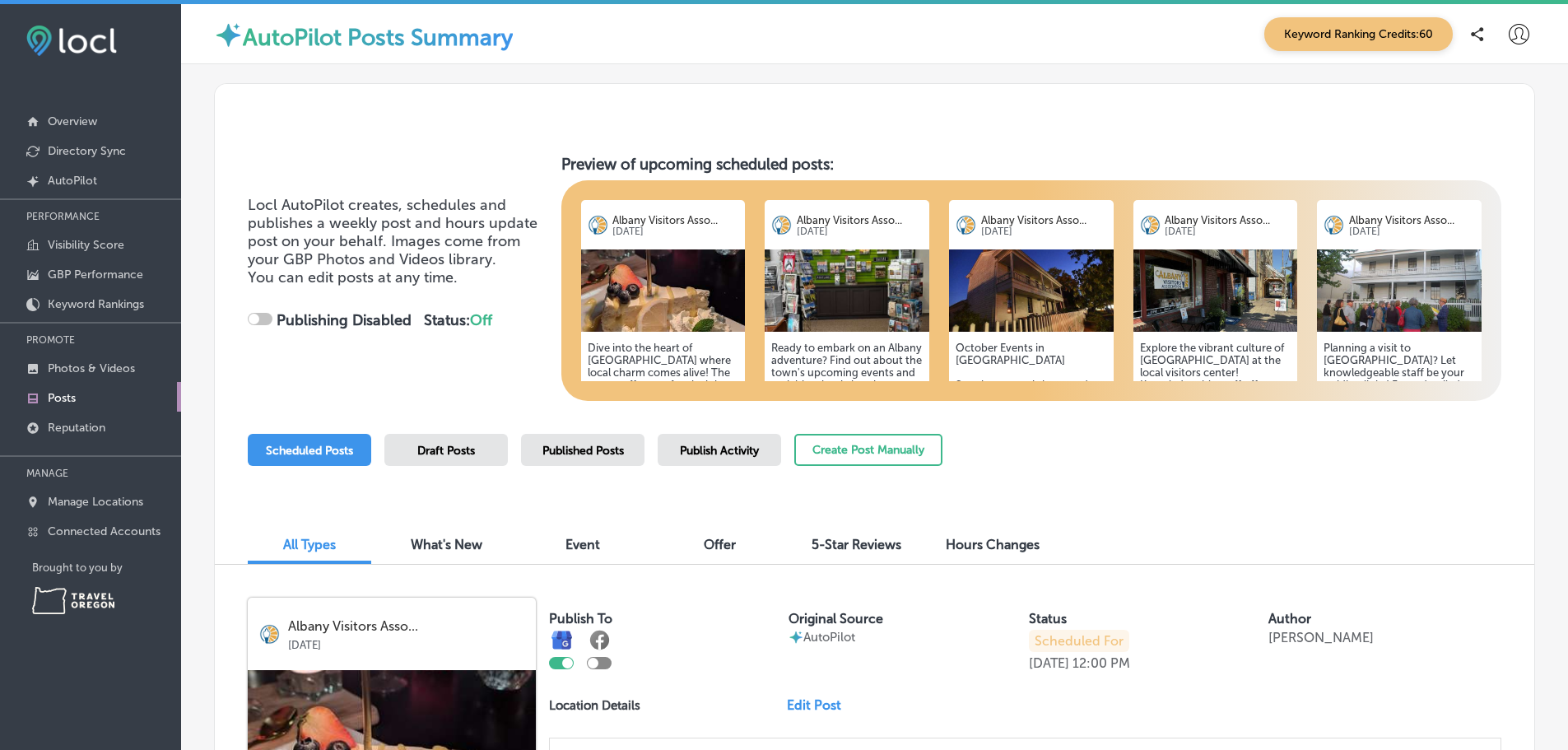
checkbox input "true"
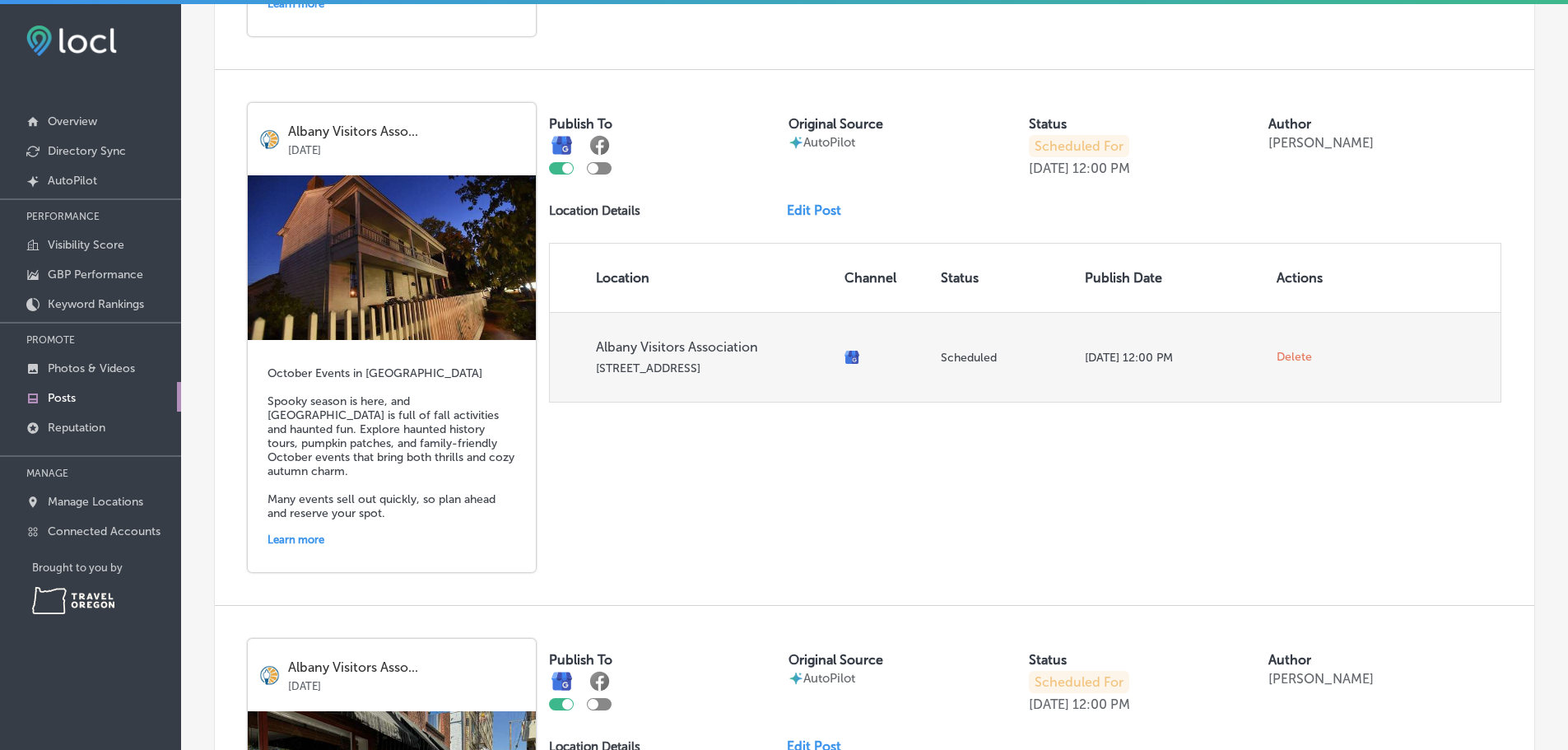
scroll to position [1564, 0]
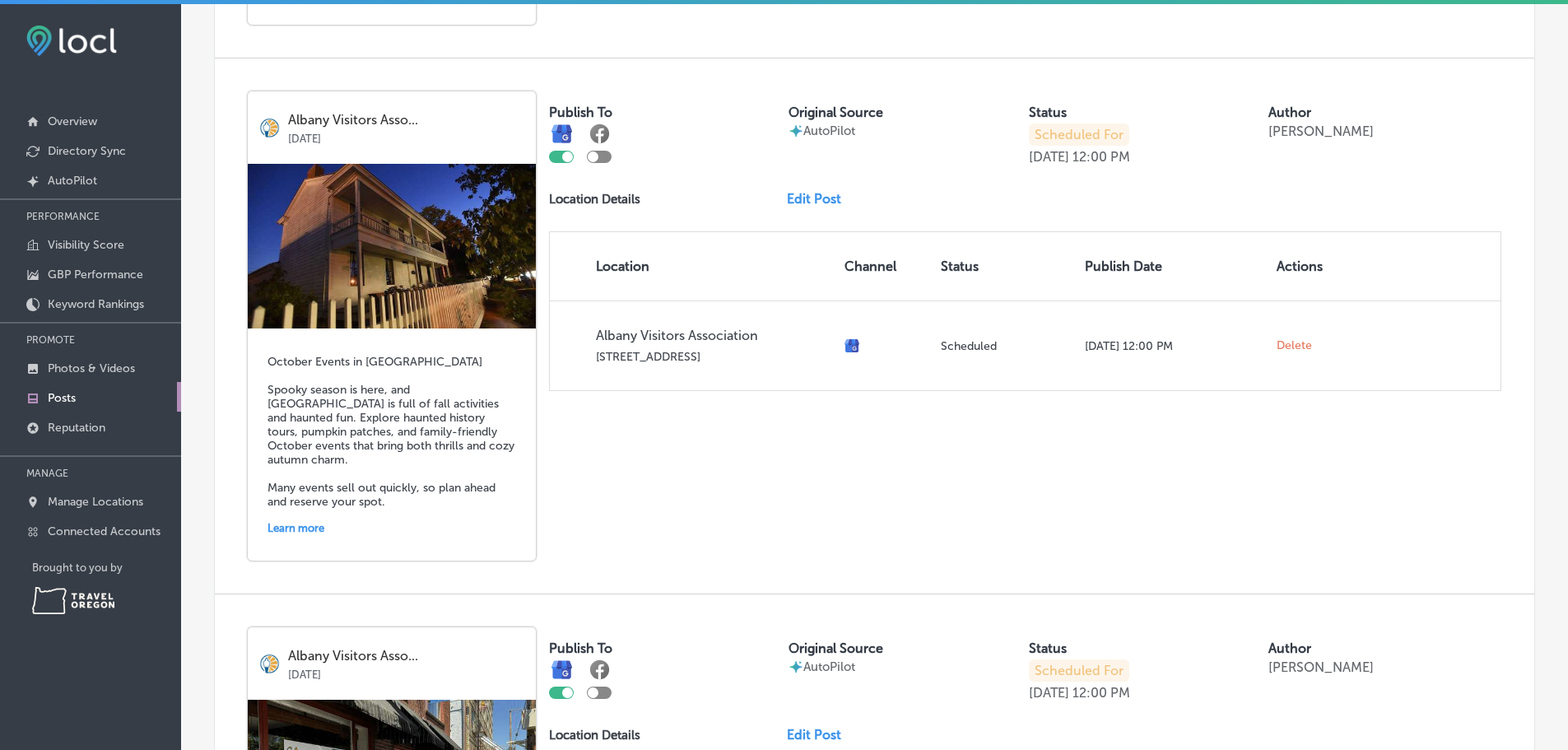
click at [1060, 146] on p "Scheduled For" at bounding box center [1079, 135] width 100 height 22
click at [825, 207] on link "Edit Post" at bounding box center [821, 199] width 68 height 15
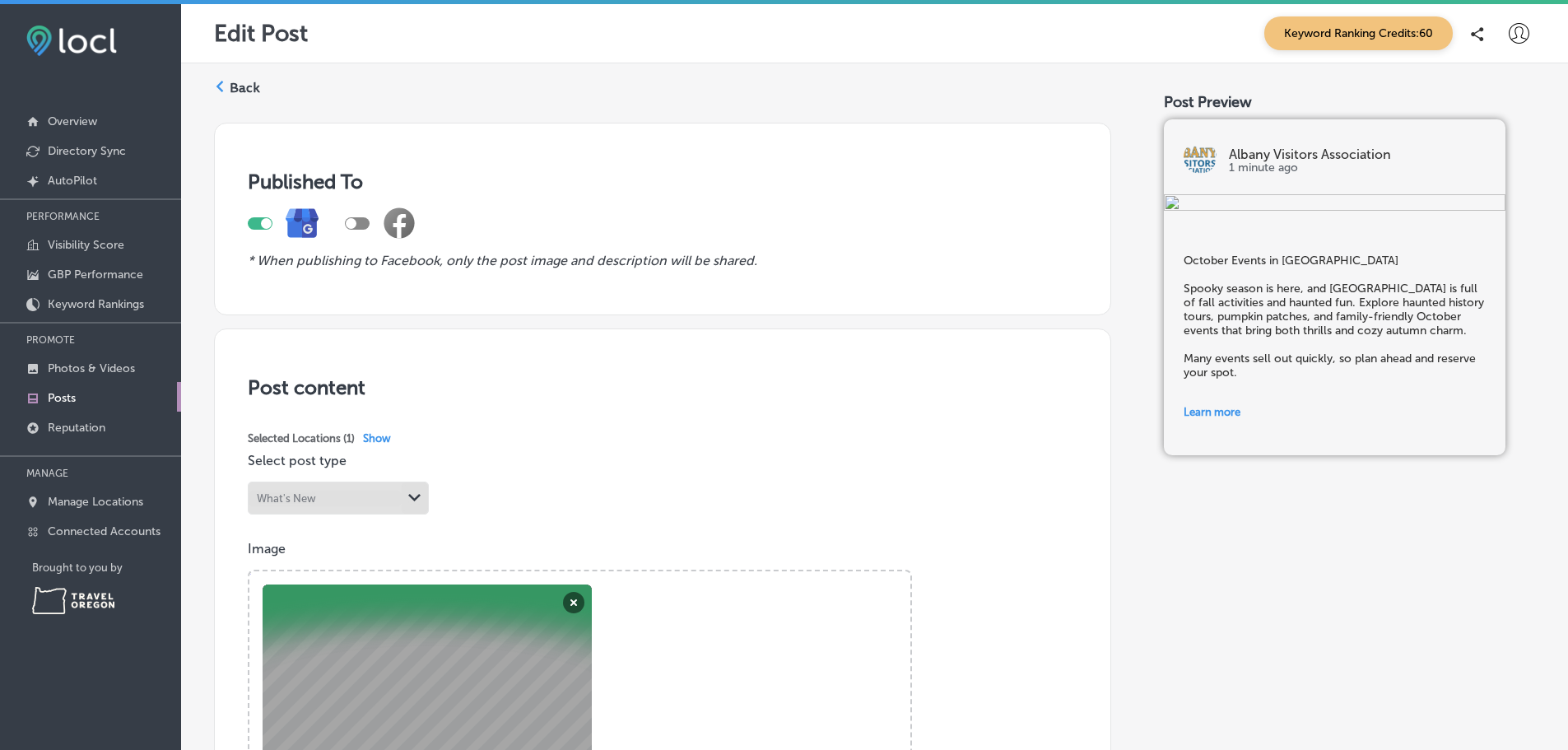
click at [240, 98] on label "Back" at bounding box center [245, 87] width 31 height 18
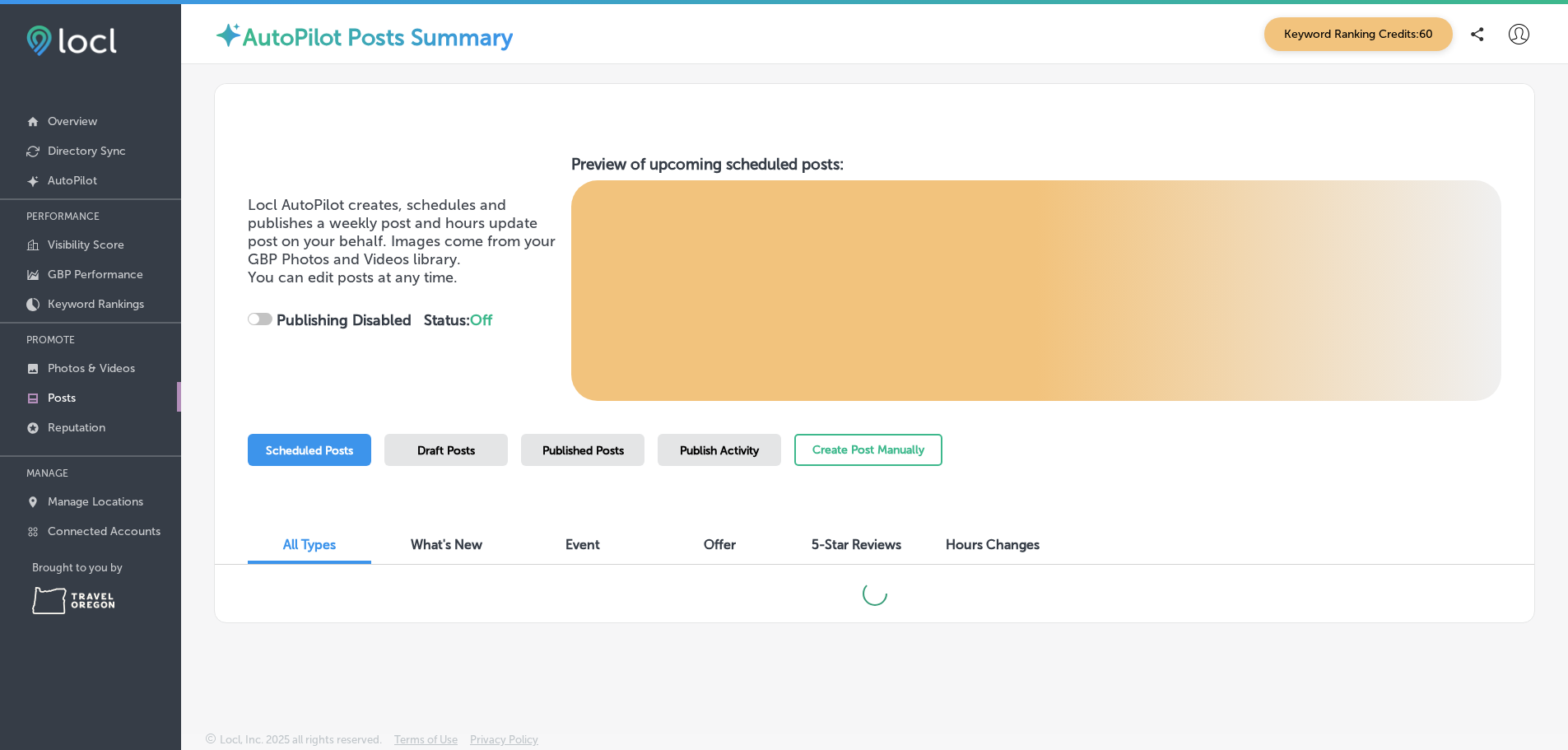
checkbox input "true"
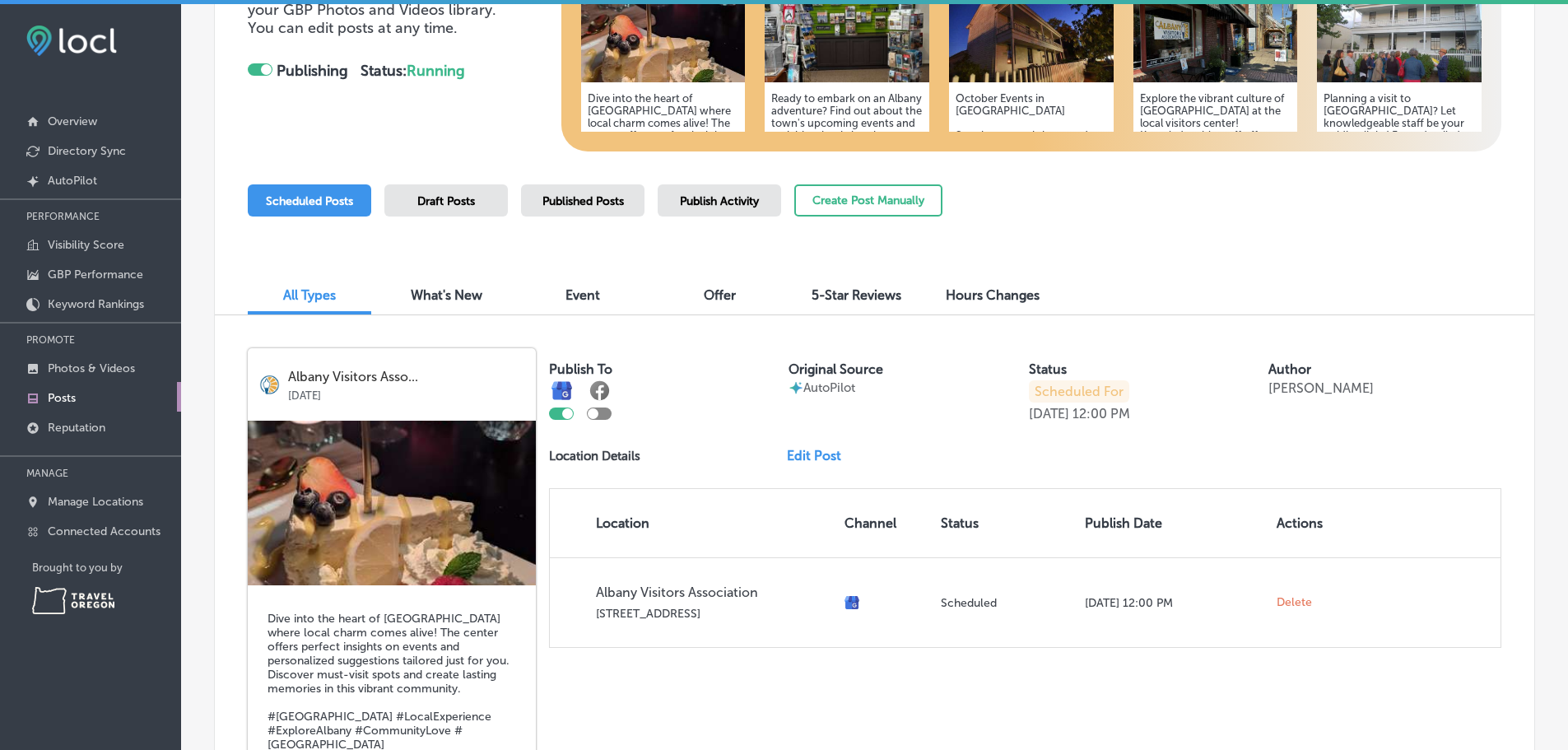
scroll to position [253, 0]
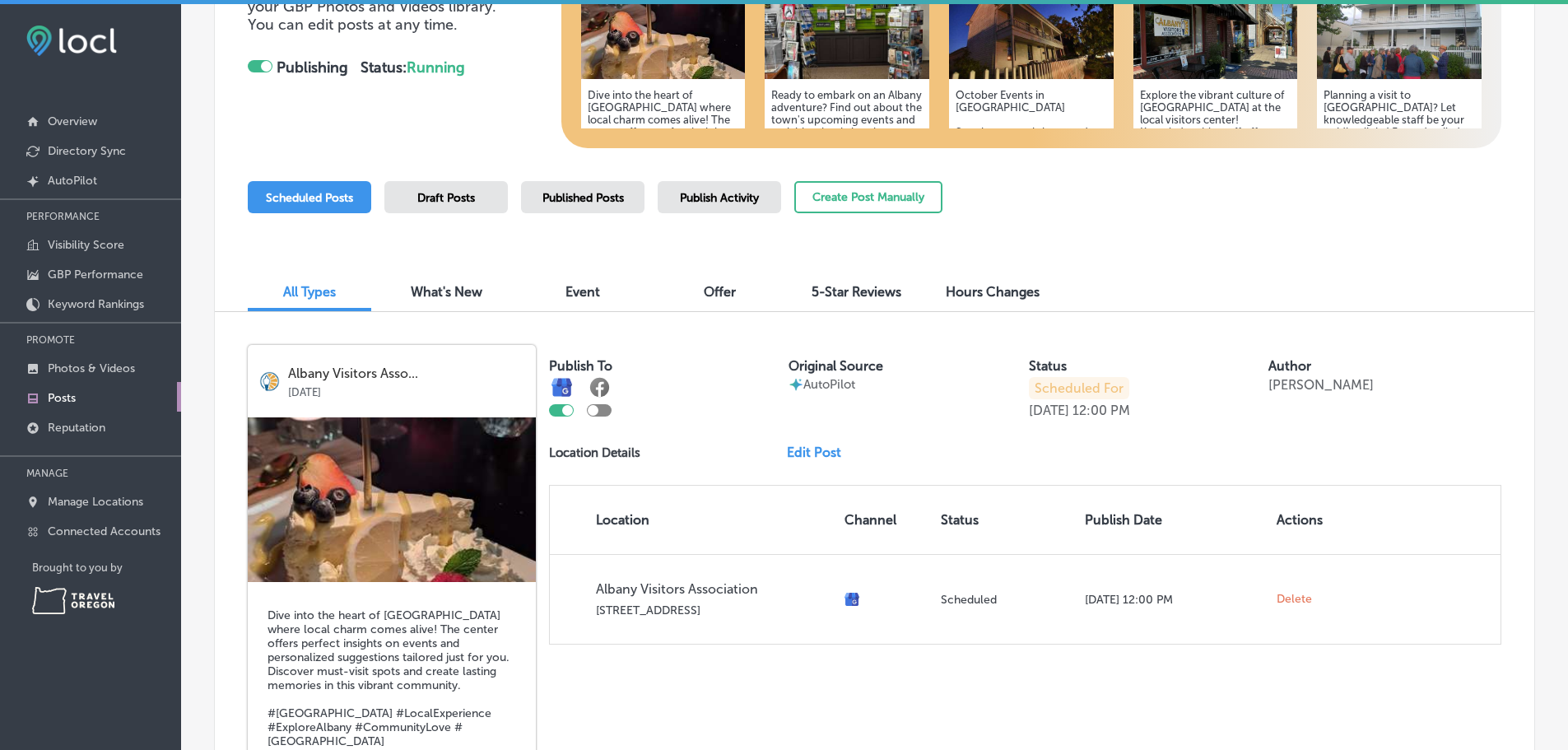
click at [1082, 400] on p "Scheduled For" at bounding box center [1079, 389] width 100 height 22
click at [1069, 418] on p "[DATE]" at bounding box center [1049, 411] width 41 height 15
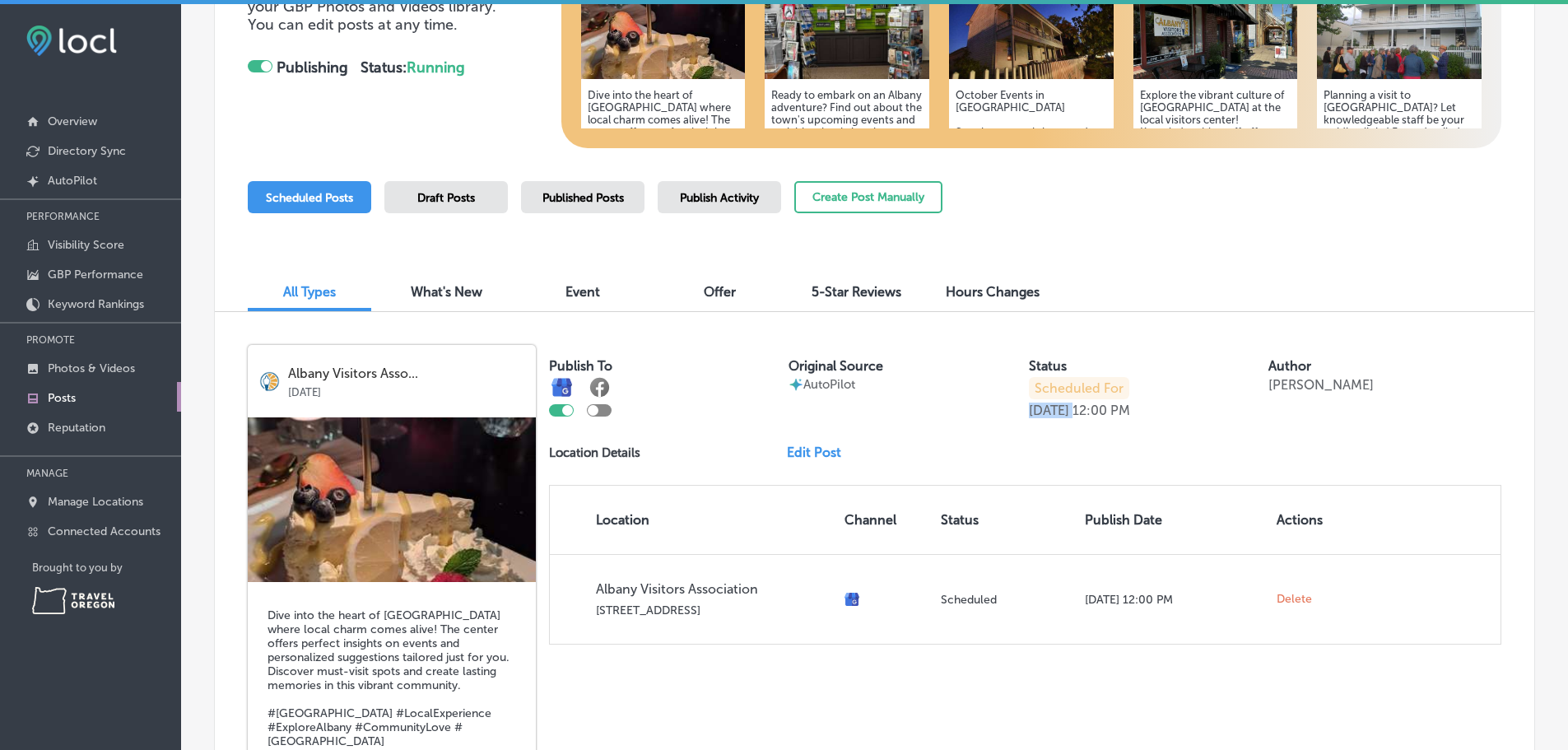
click at [1069, 418] on p "[DATE]" at bounding box center [1049, 411] width 41 height 15
click at [894, 441] on div "Publish To Original Source AutoPilot Status Scheduled For Sep 12, 2025 12:00 PM…" at bounding box center [1025, 495] width 952 height 299
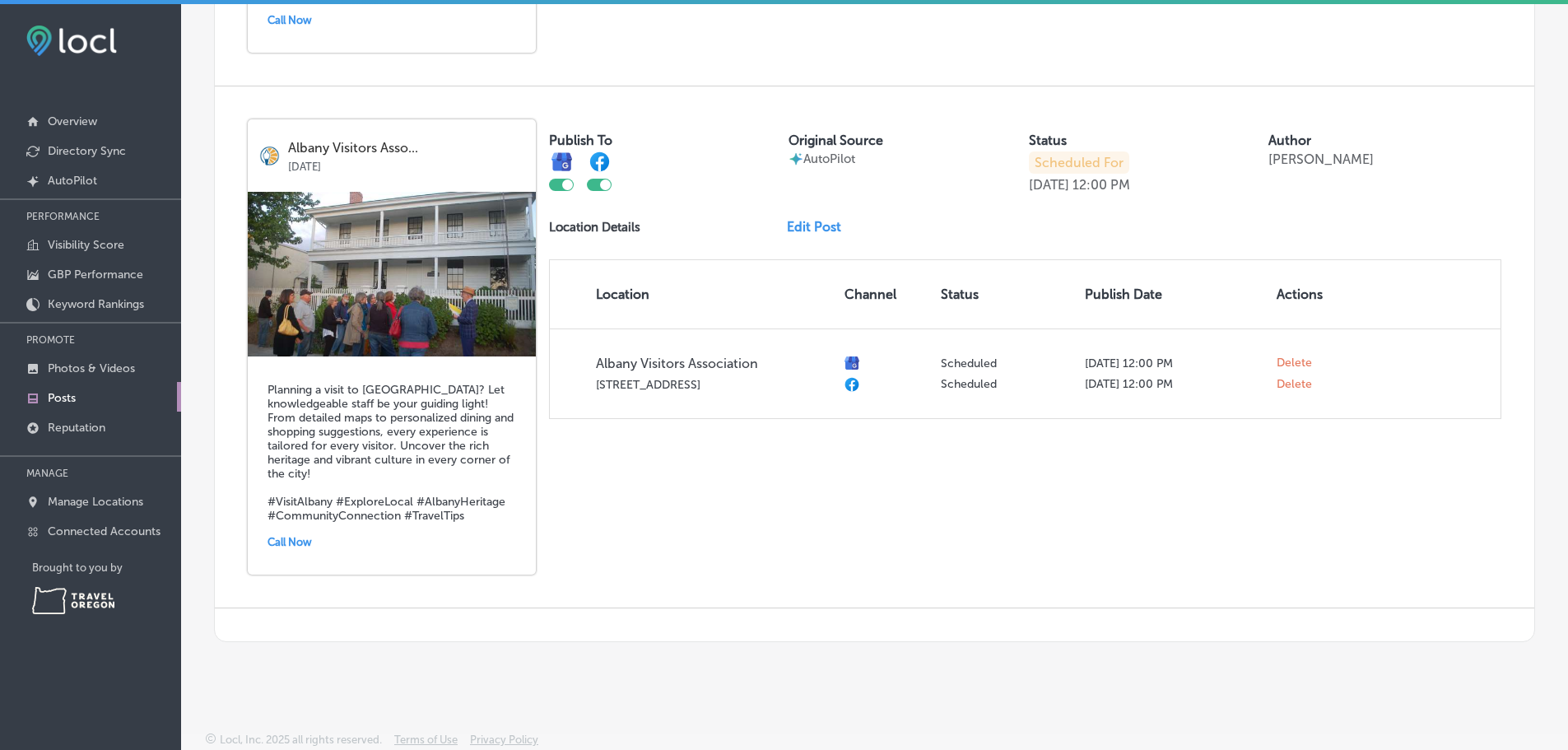
scroll to position [2641, 0]
click at [611, 190] on div at bounding box center [605, 185] width 11 height 11
checkbox input "false"
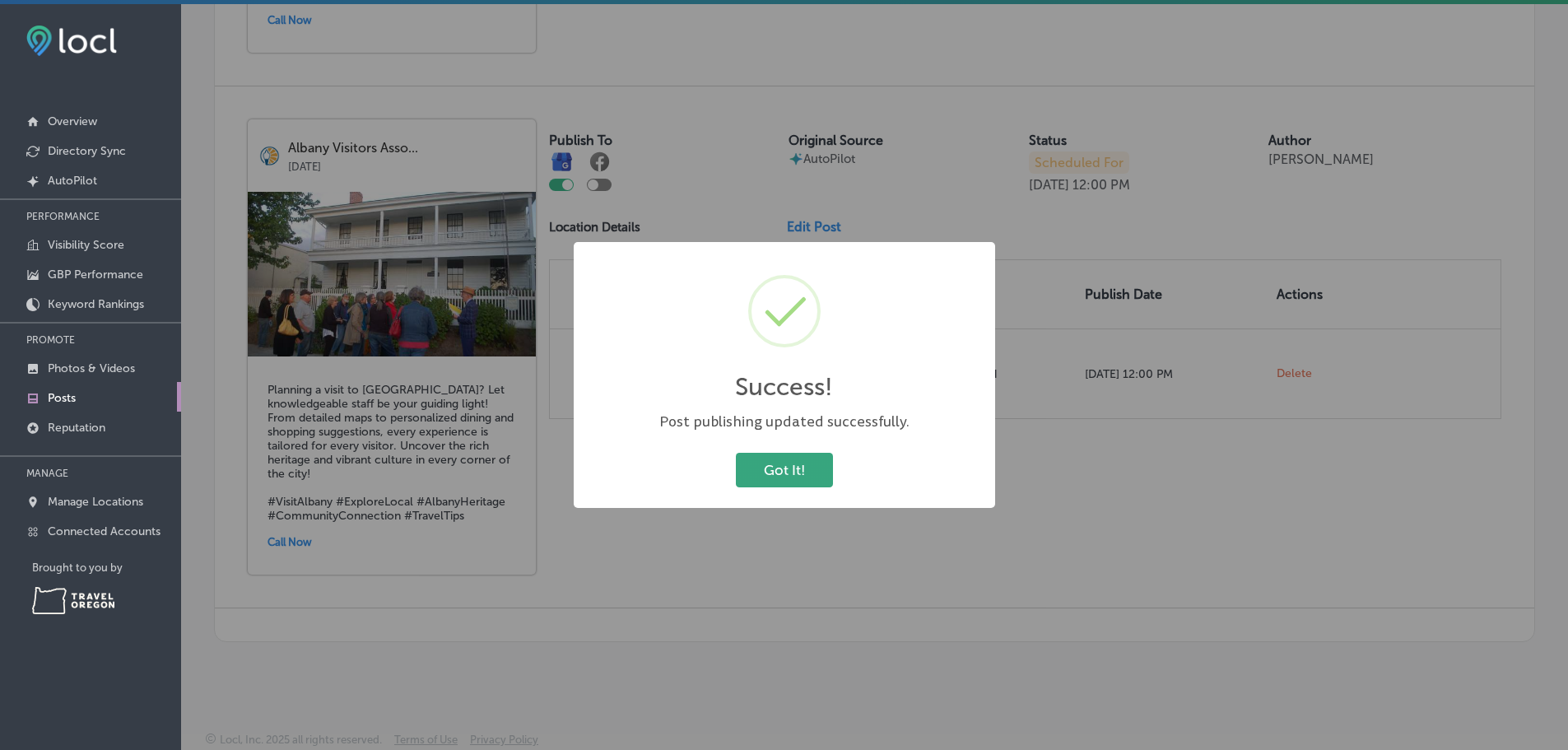
click at [788, 467] on button "Got It!" at bounding box center [784, 470] width 98 height 34
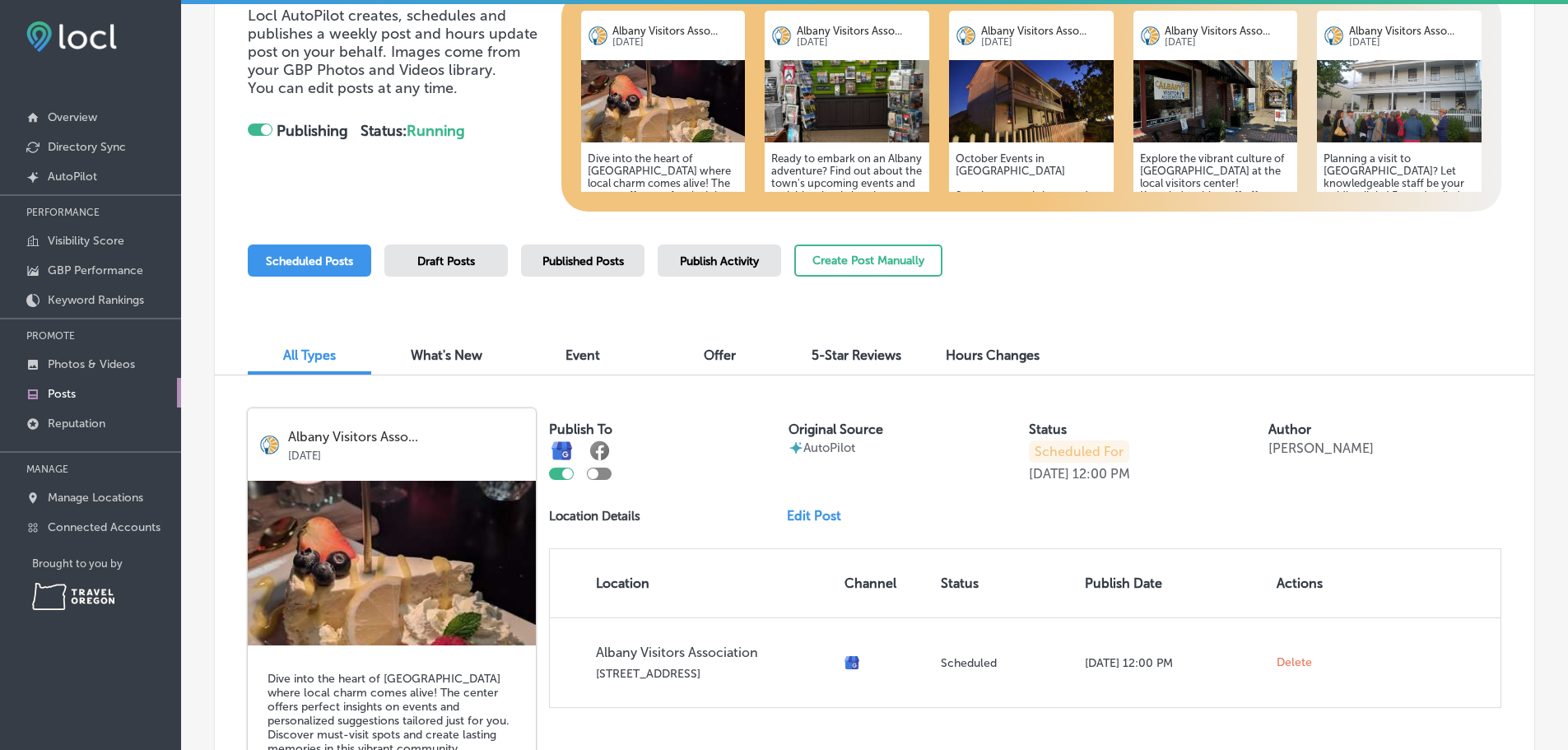
scroll to position [171, 0]
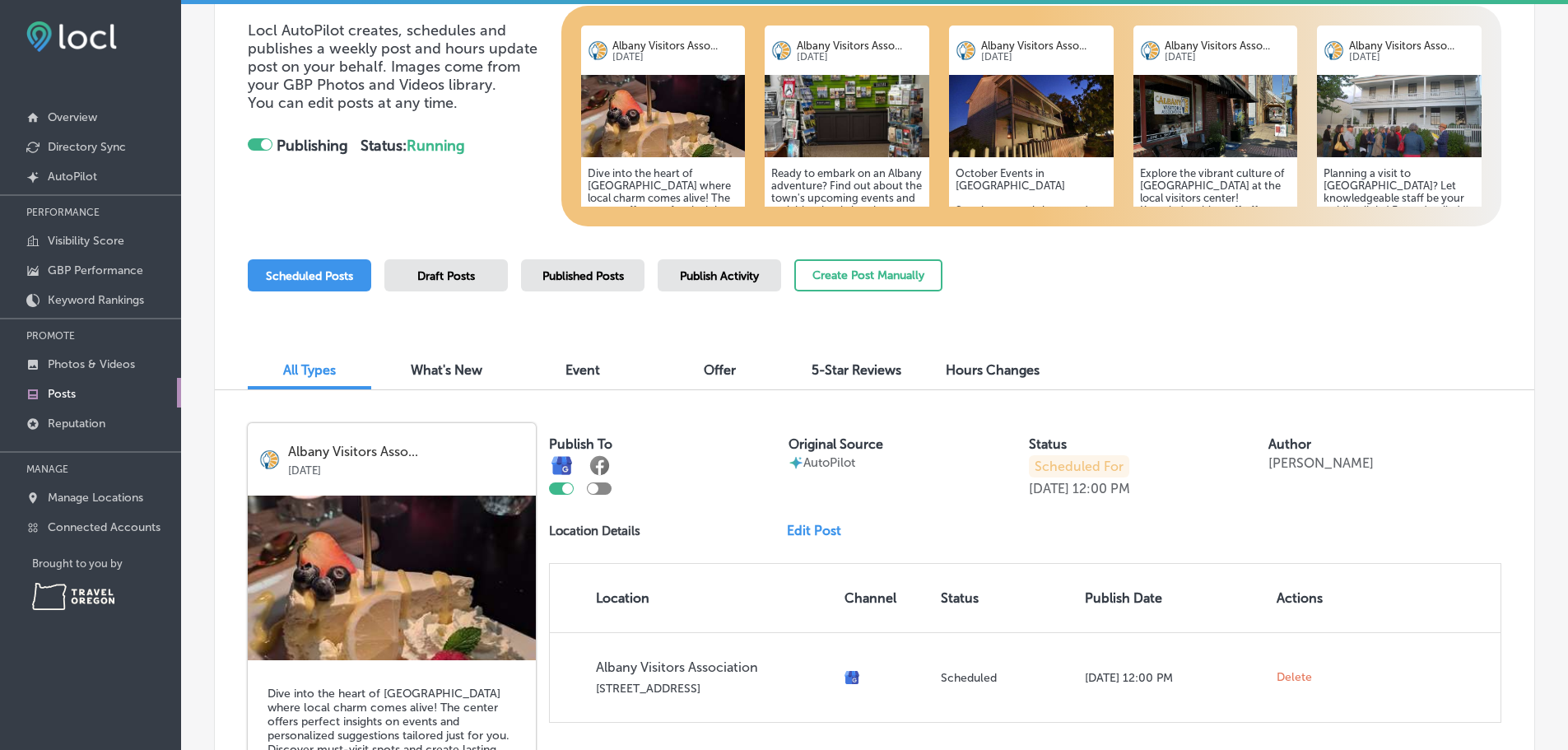
click at [573, 282] on span "Published Posts" at bounding box center [583, 276] width 81 height 14
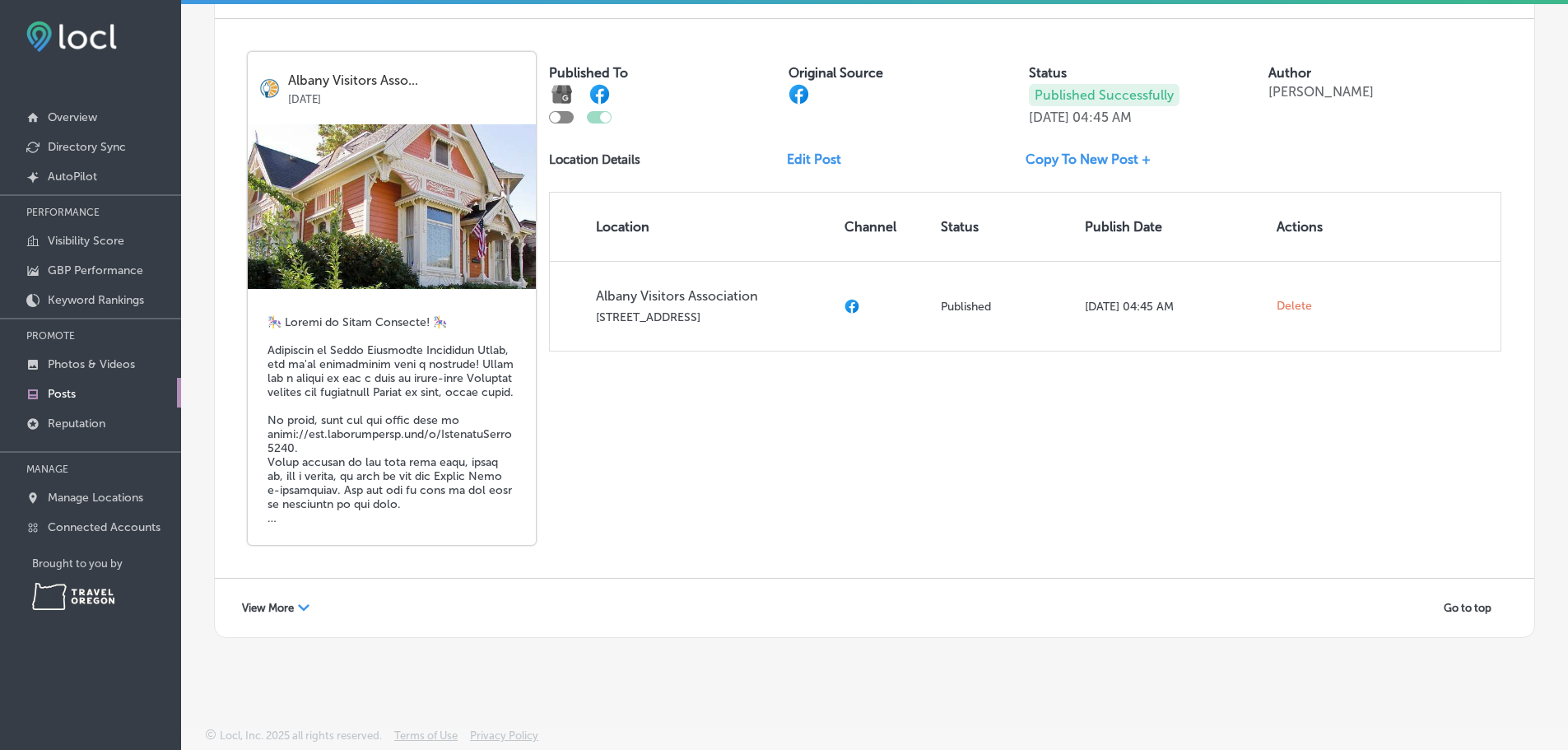
scroll to position [2878, 0]
click at [292, 614] on span "View More" at bounding box center [267, 608] width 52 height 13
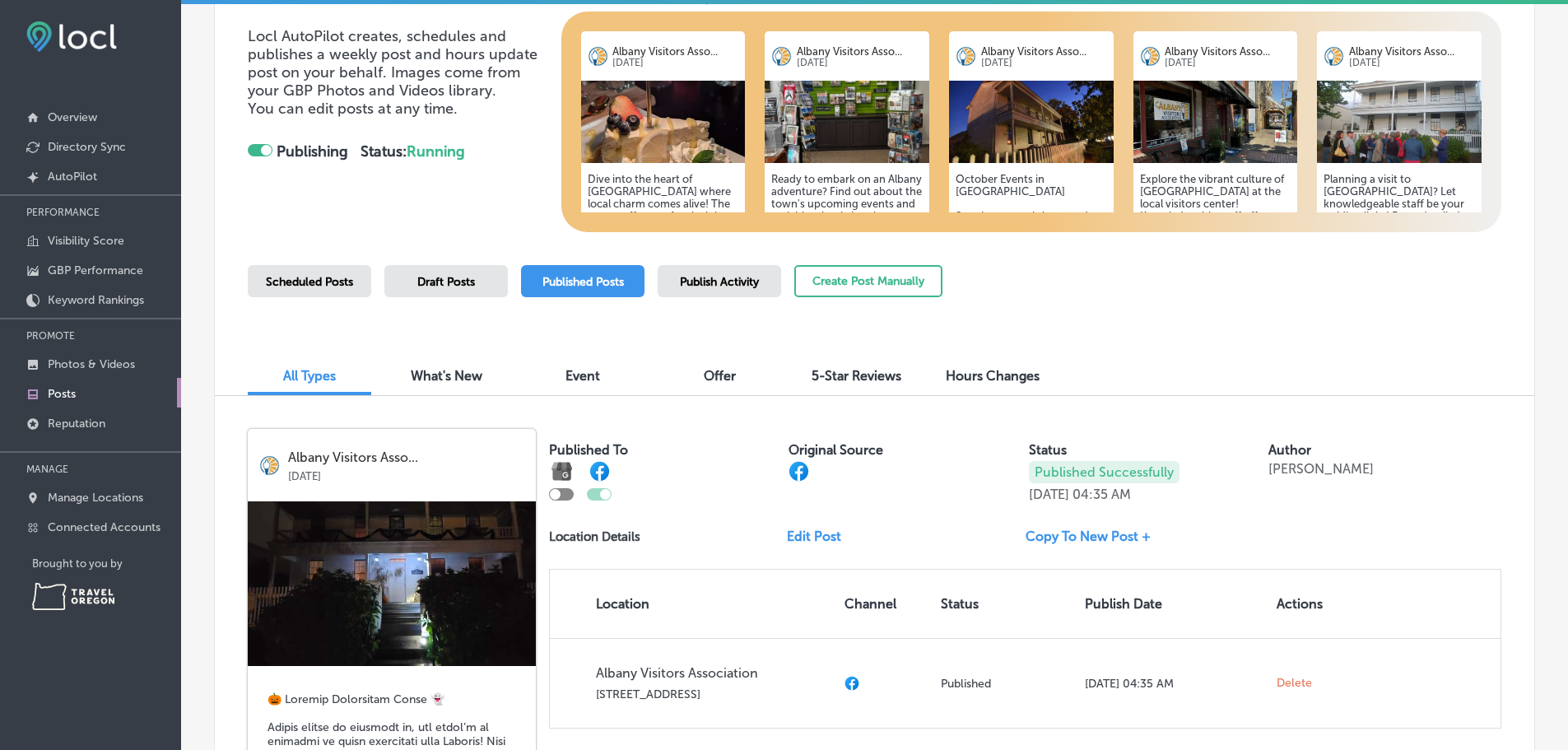
scroll to position [82, 0]
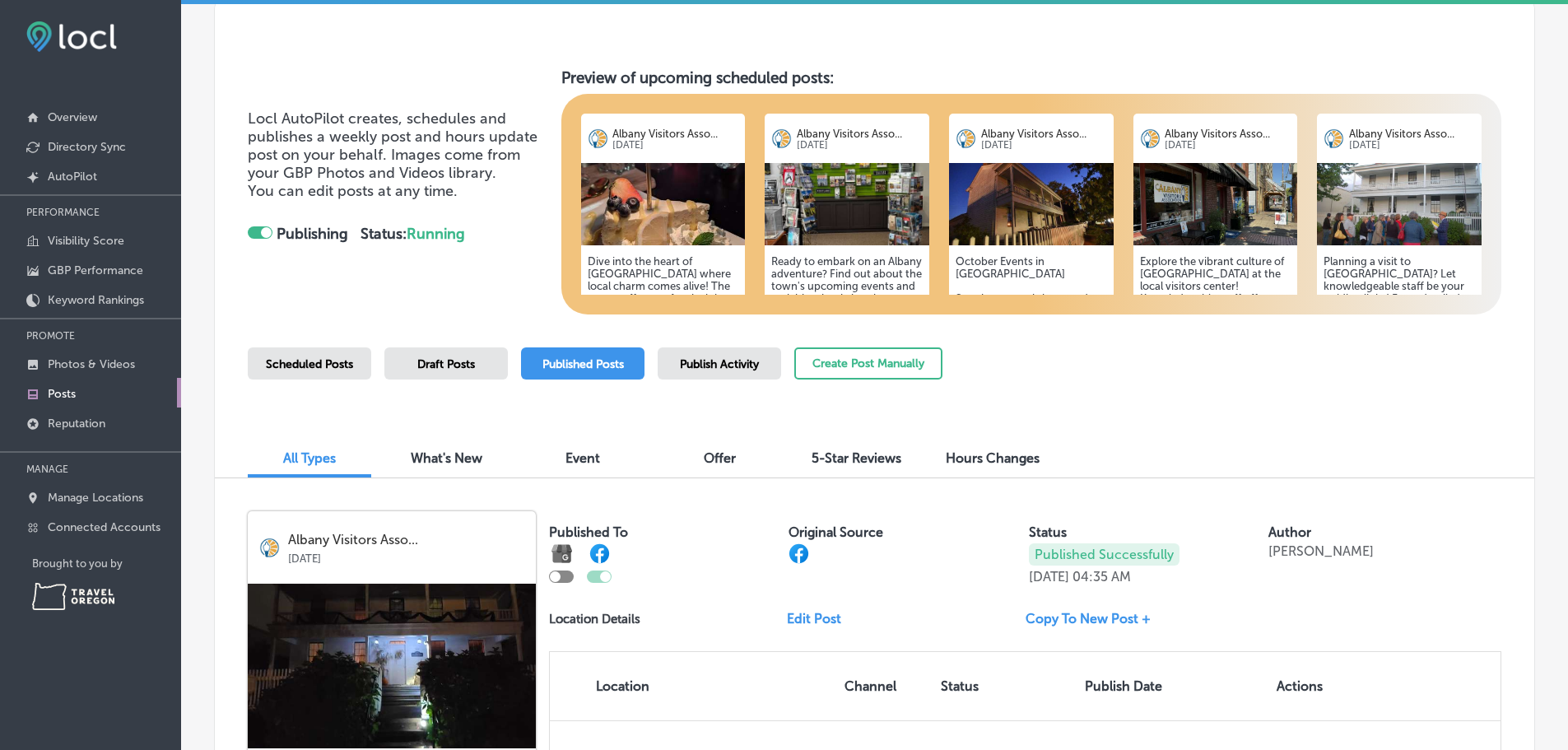
click at [751, 372] on span "Publish Activity" at bounding box center [719, 364] width 79 height 14
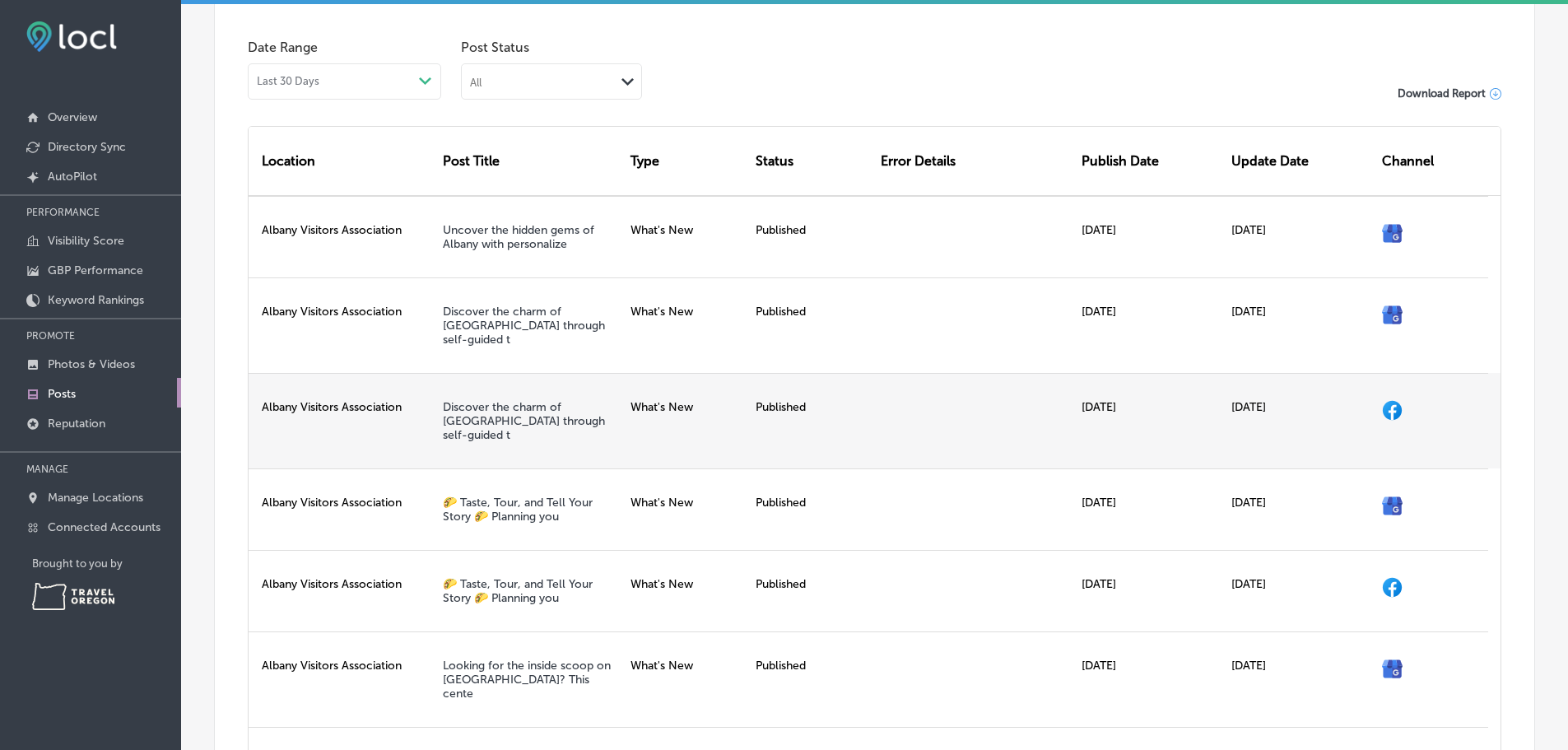
scroll to position [494, 0]
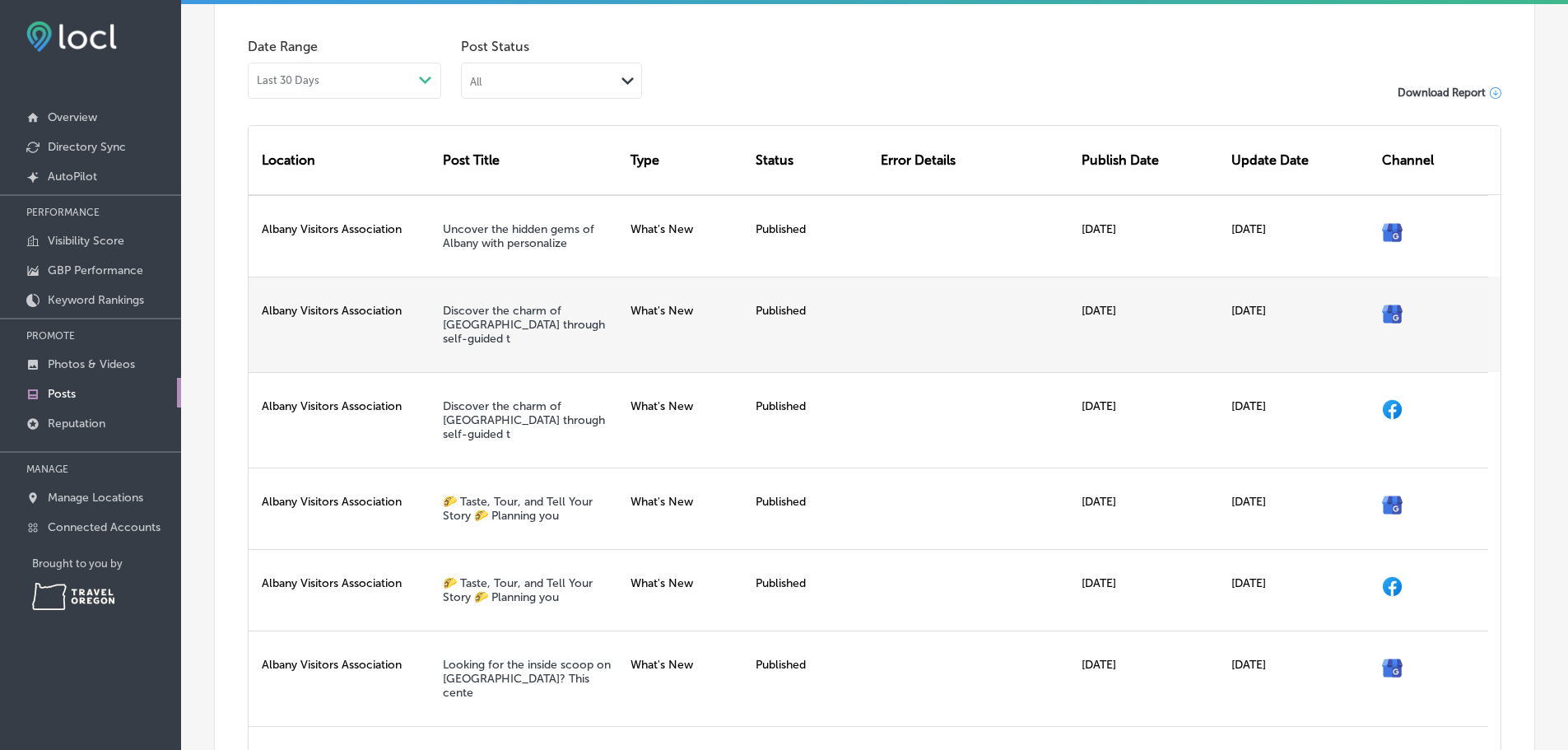
click at [825, 372] on div "Published" at bounding box center [812, 324] width 126 height 96
click at [354, 367] on div "Albany Visitors Association" at bounding box center [342, 324] width 187 height 96
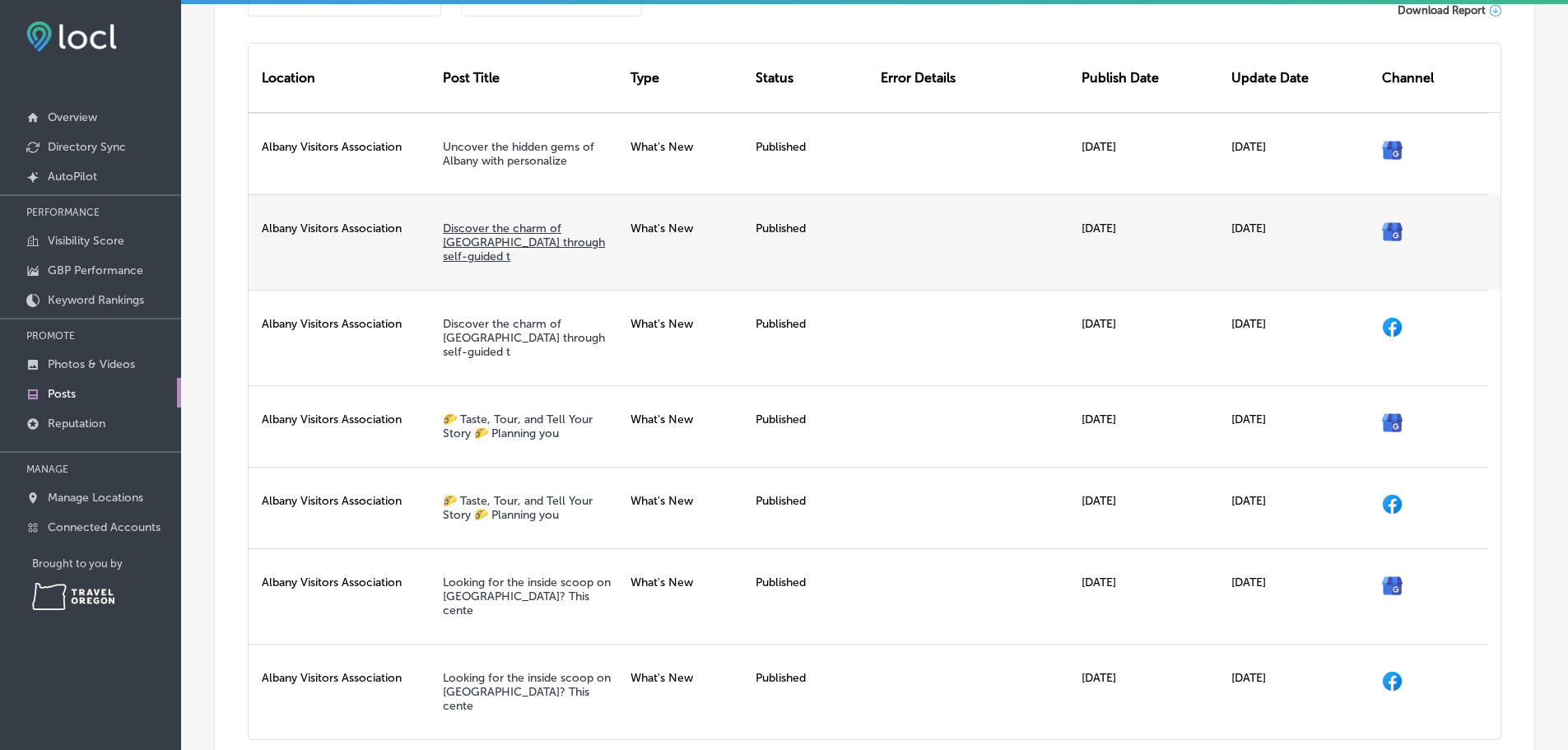
click at [555, 264] on link "Discover the charm of [GEOGRAPHIC_DATA] through self-guided t" at bounding box center [523, 243] width 162 height 42
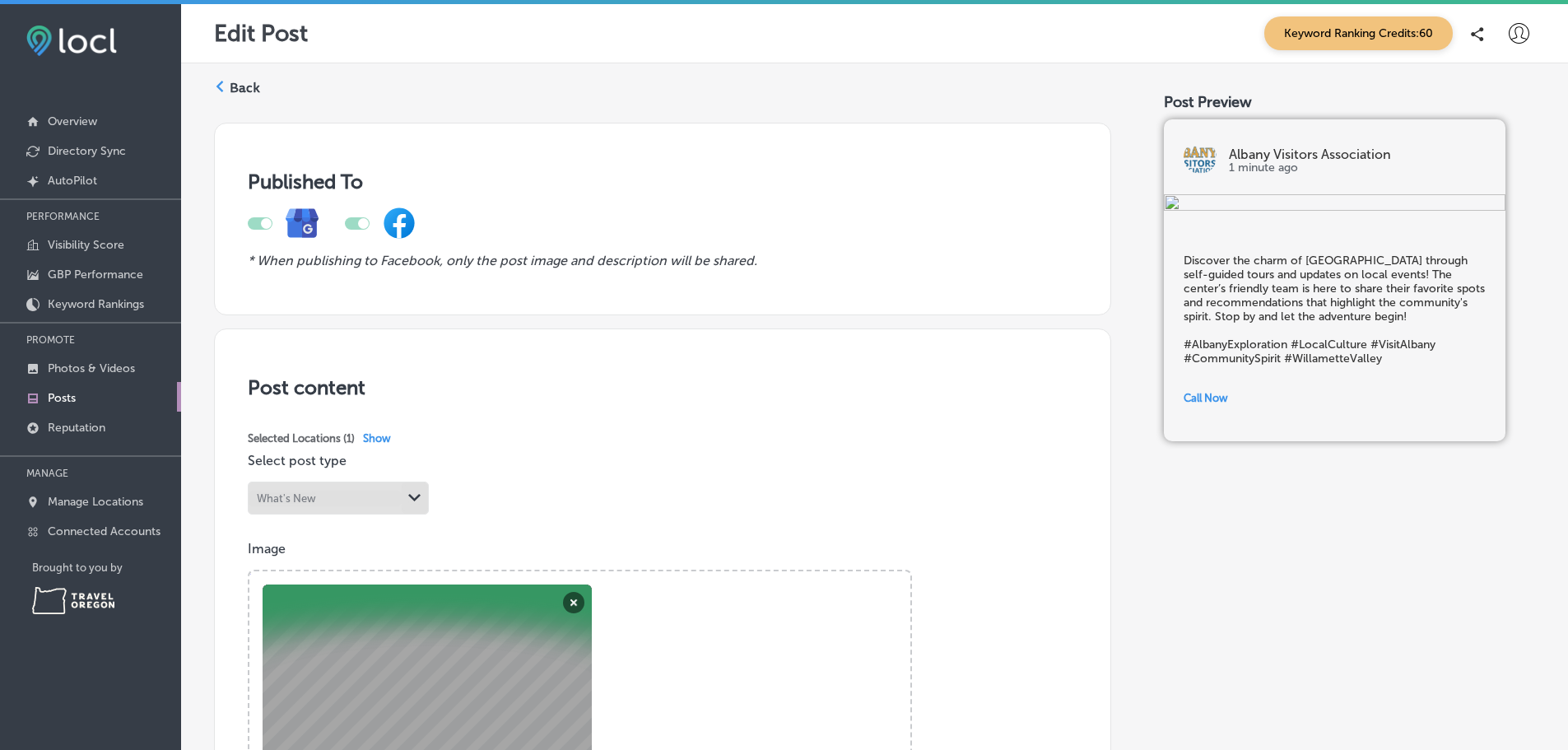
click at [243, 89] on label "Back" at bounding box center [245, 87] width 31 height 18
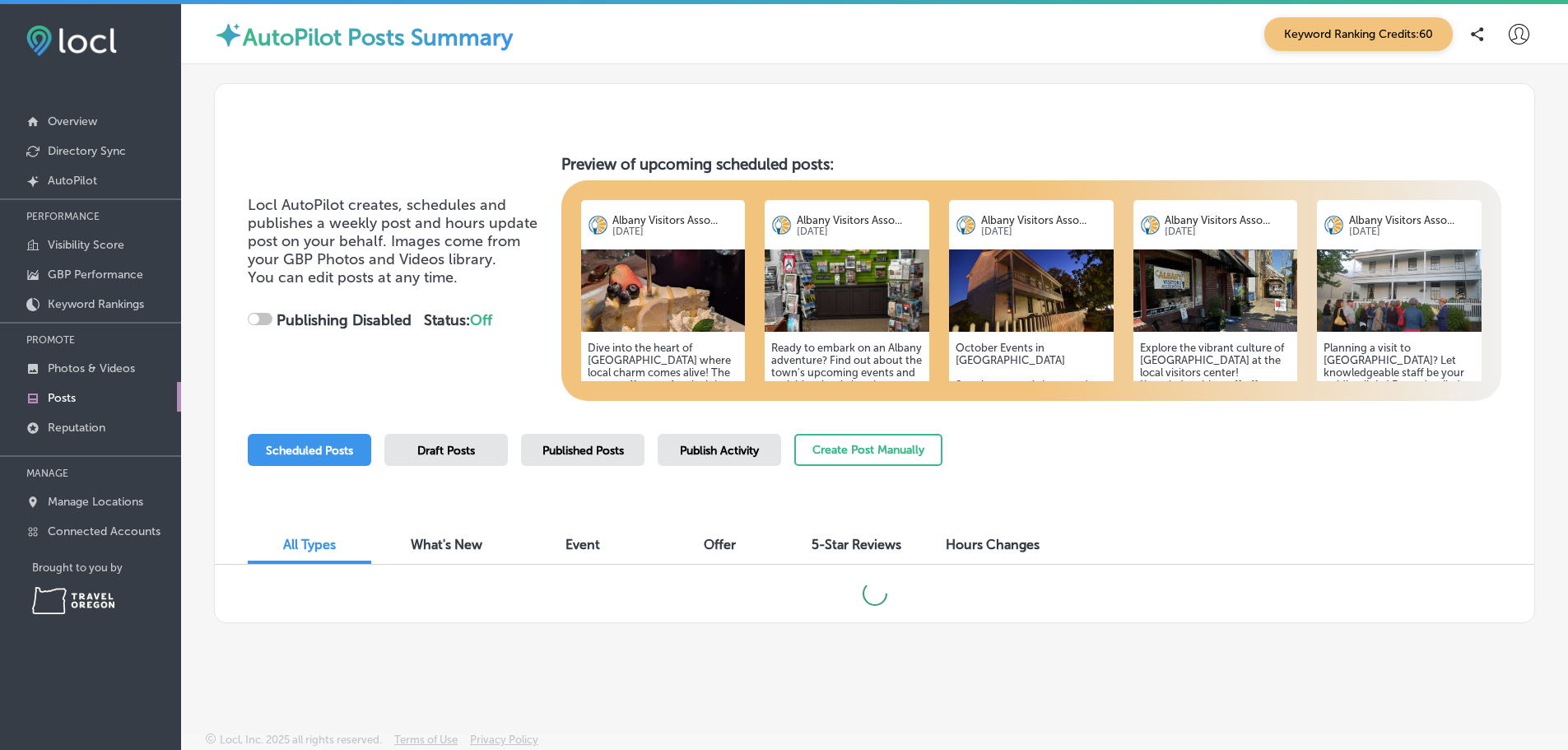
checkbox input "true"
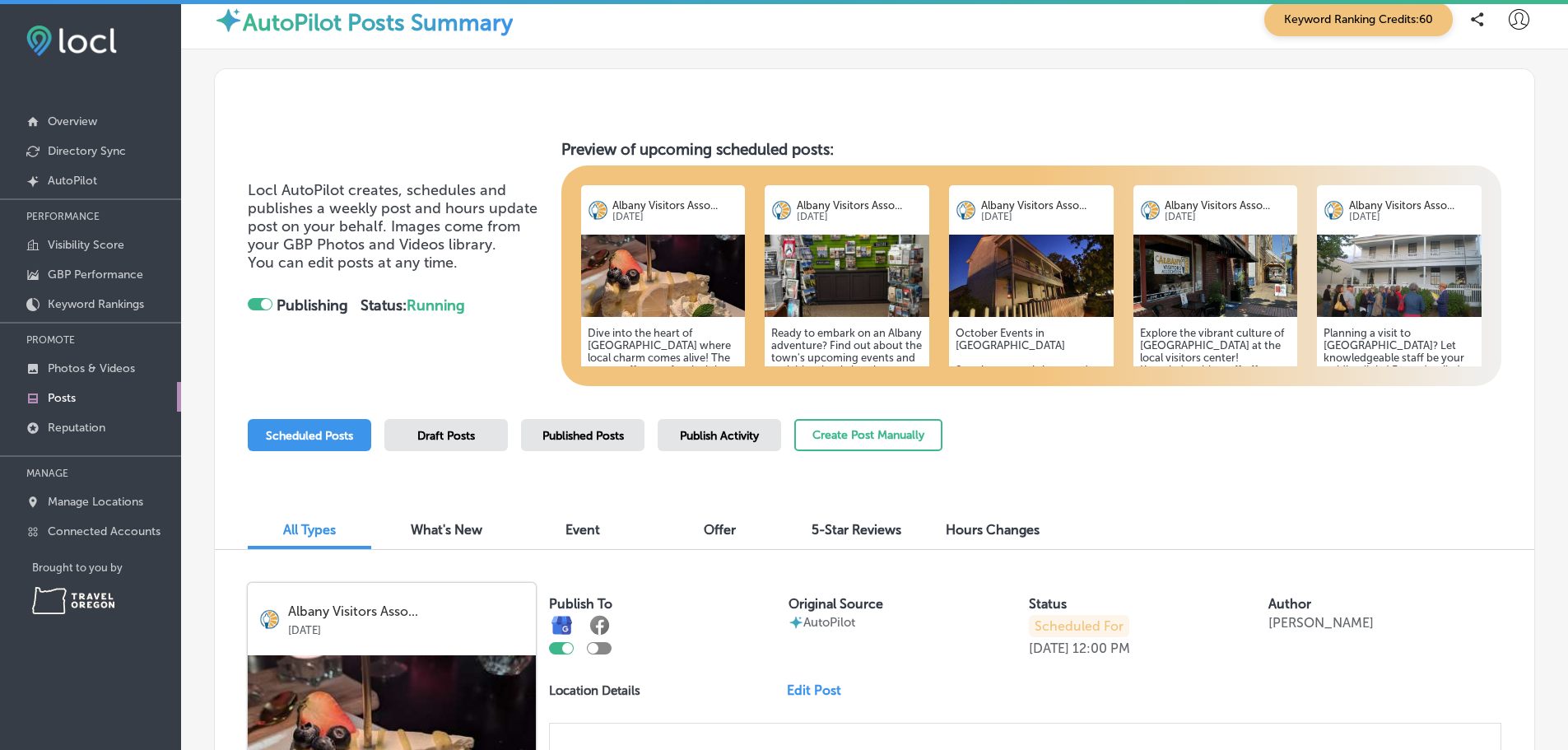
scroll to position [6, 0]
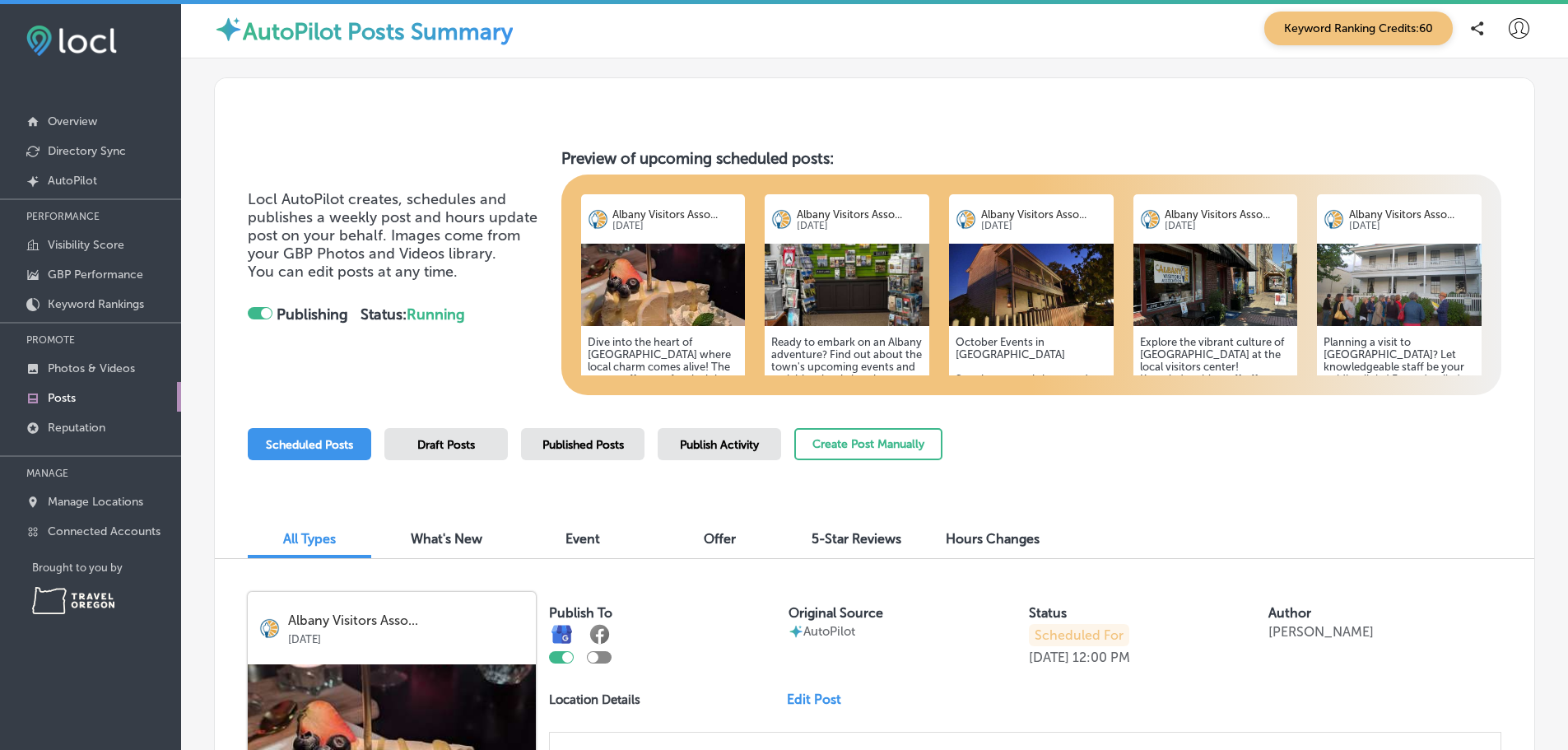
click at [610, 452] on span "Published Posts" at bounding box center [583, 445] width 81 height 14
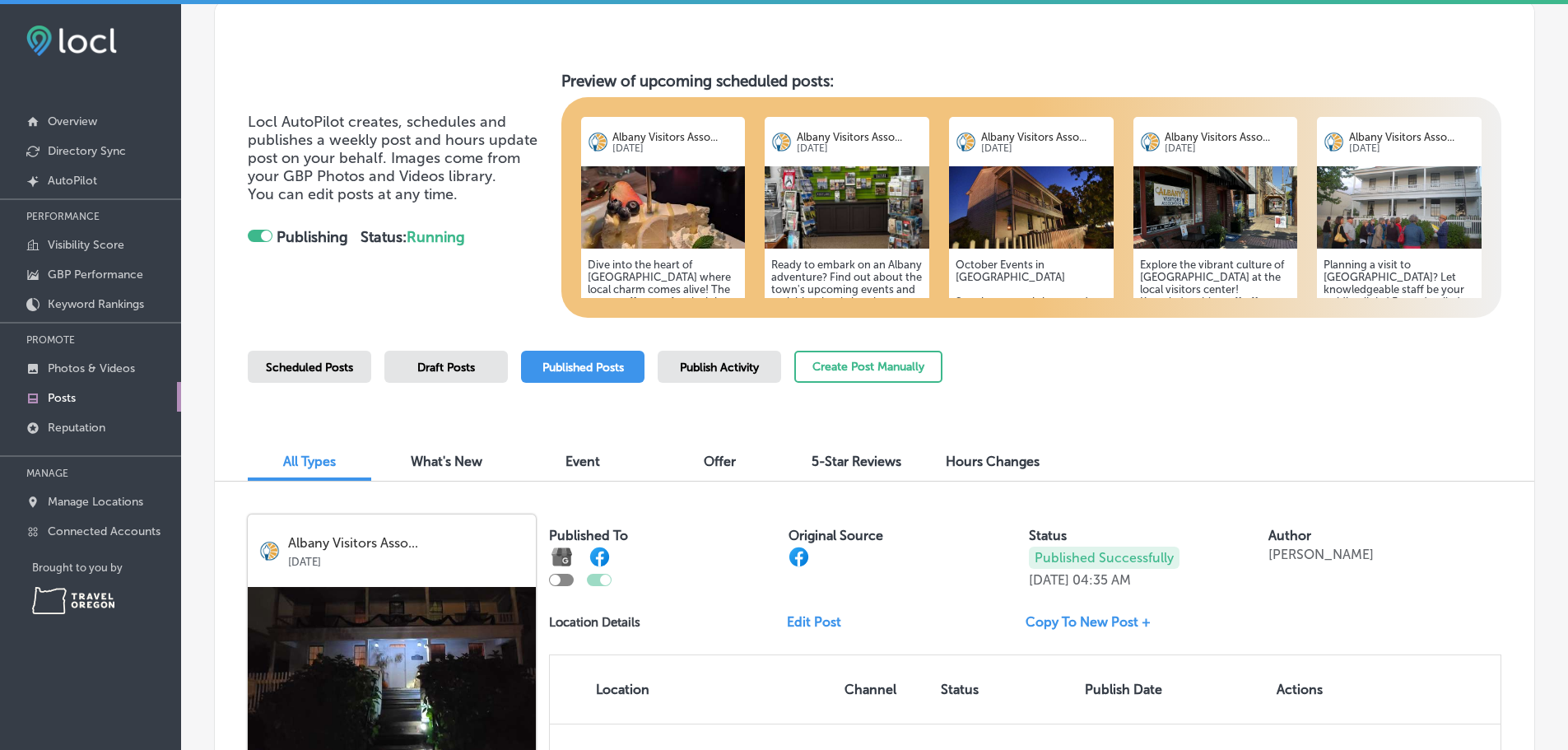
scroll to position [82, 0]
click at [751, 376] on span "Publish Activity" at bounding box center [719, 368] width 79 height 14
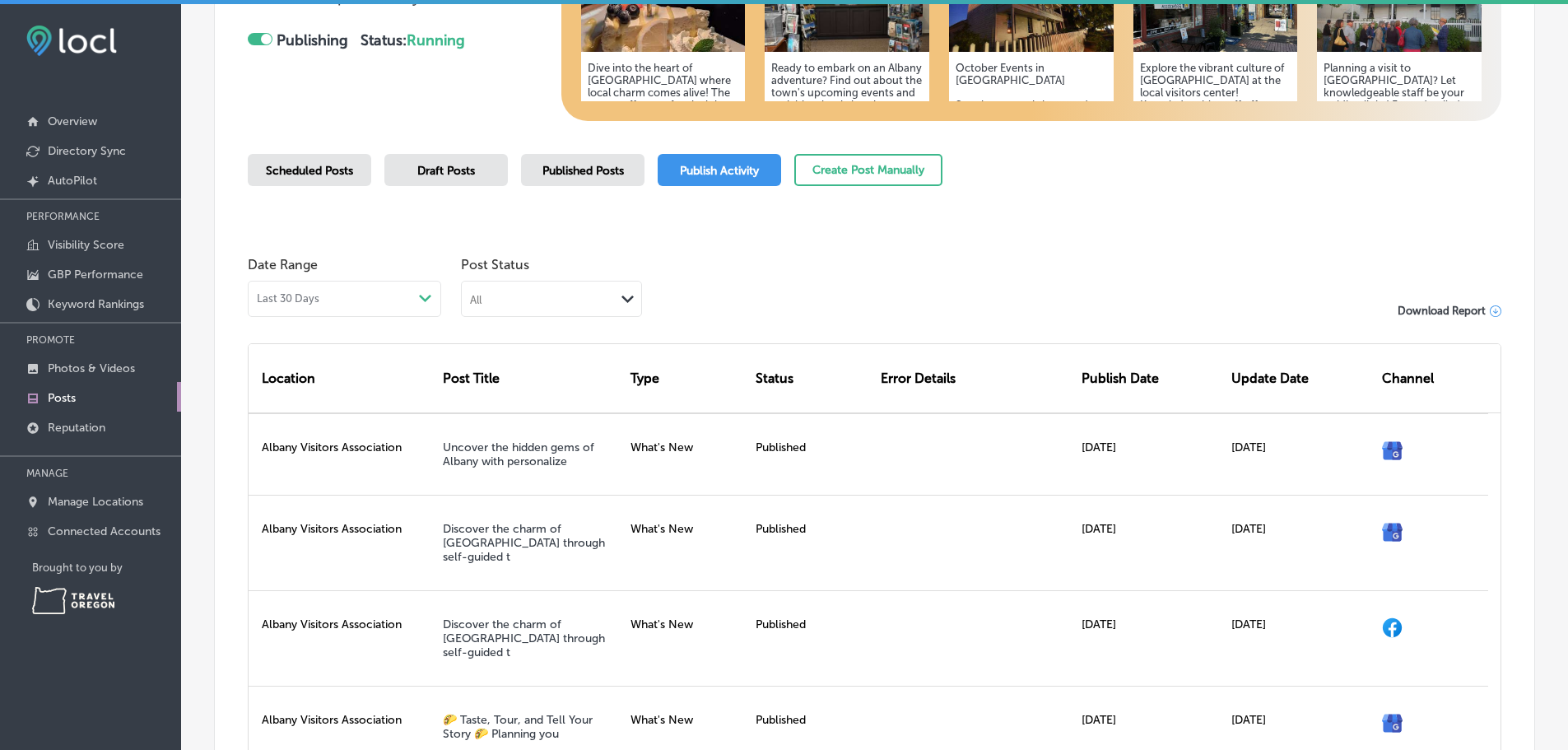
scroll to position [329, 0]
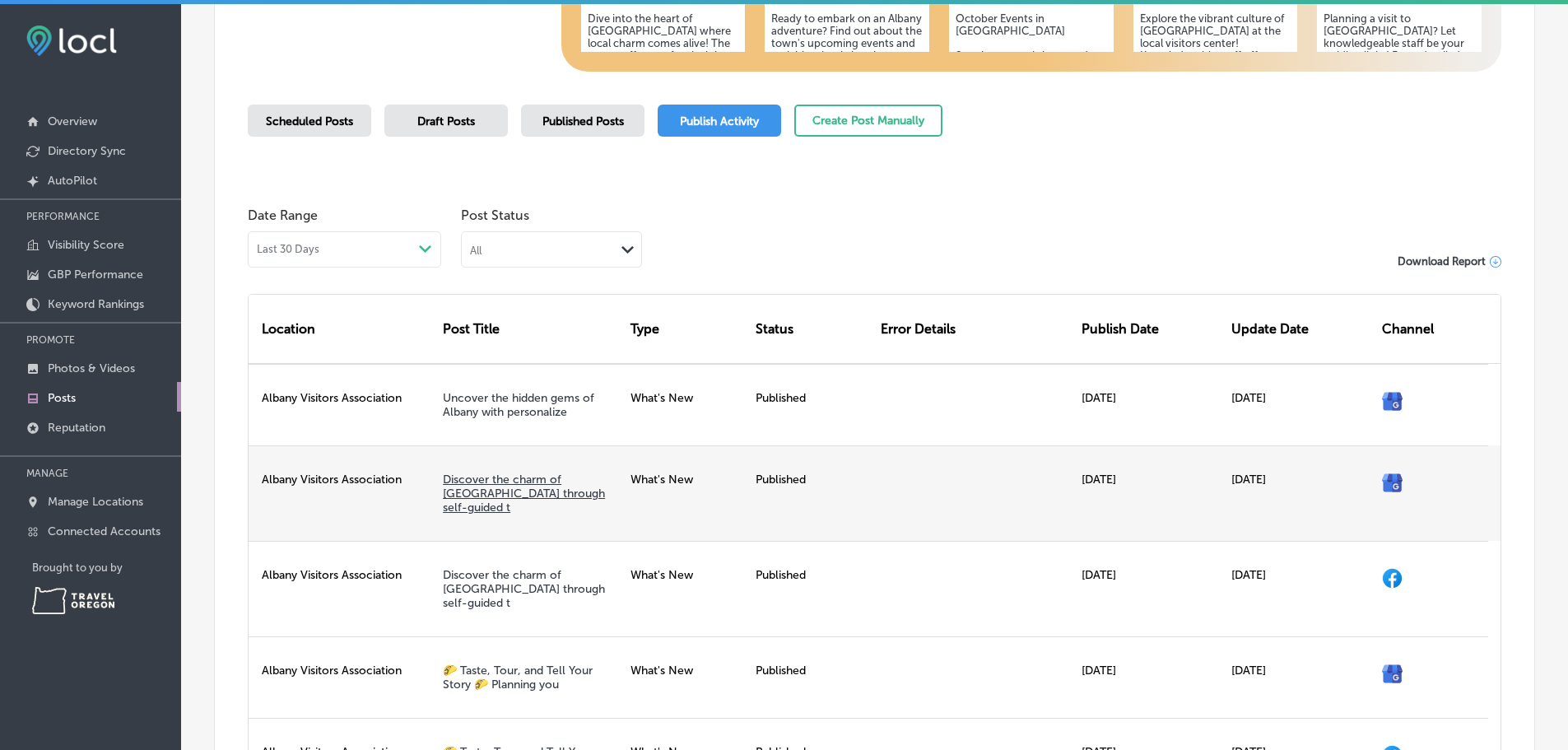
click at [550, 515] on link "Discover the charm of [GEOGRAPHIC_DATA] through self-guided t" at bounding box center [523, 494] width 162 height 42
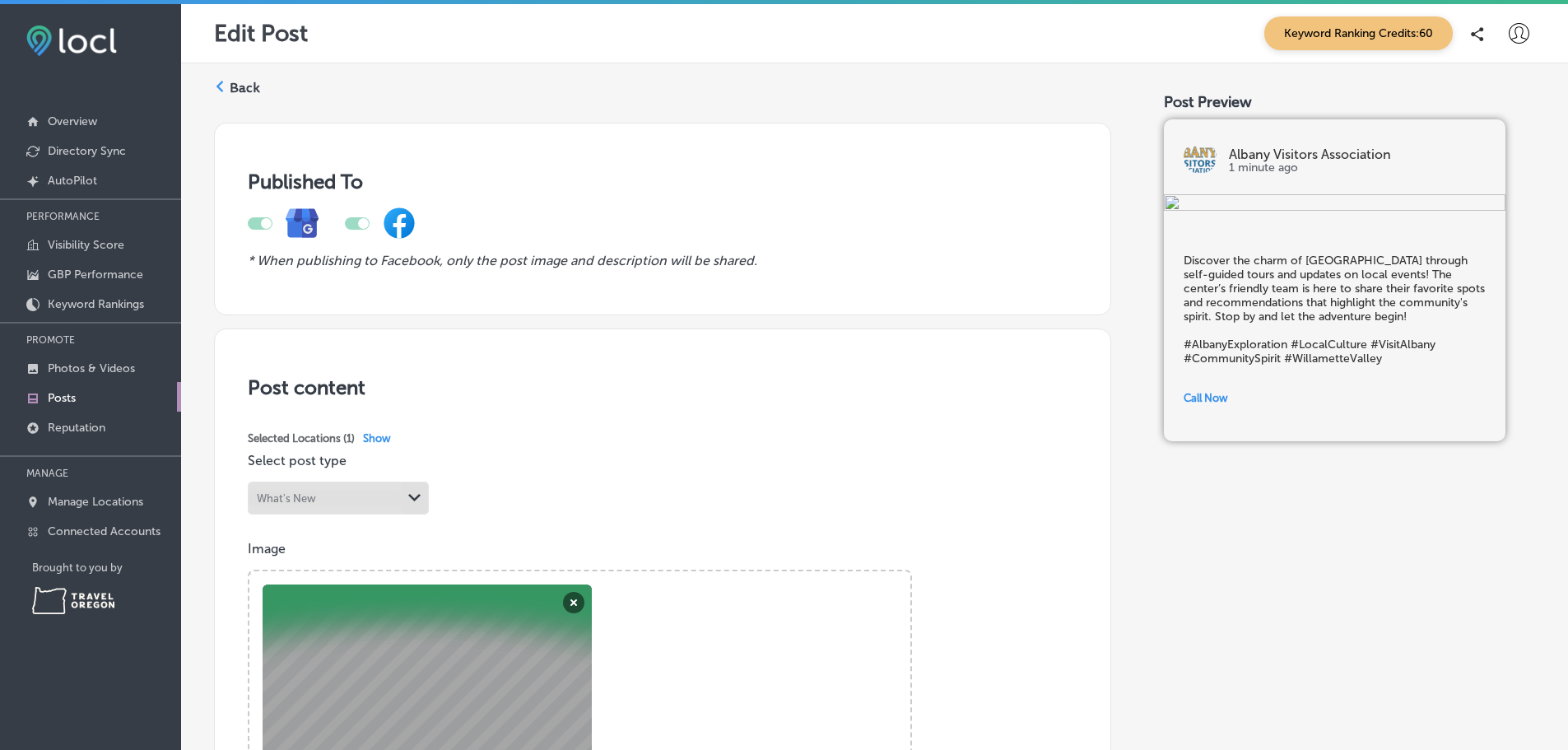
click at [258, 229] on div at bounding box center [259, 223] width 25 height 13
click at [359, 230] on div at bounding box center [357, 223] width 25 height 13
click at [106, 376] on p "Photos & Videos" at bounding box center [91, 368] width 87 height 14
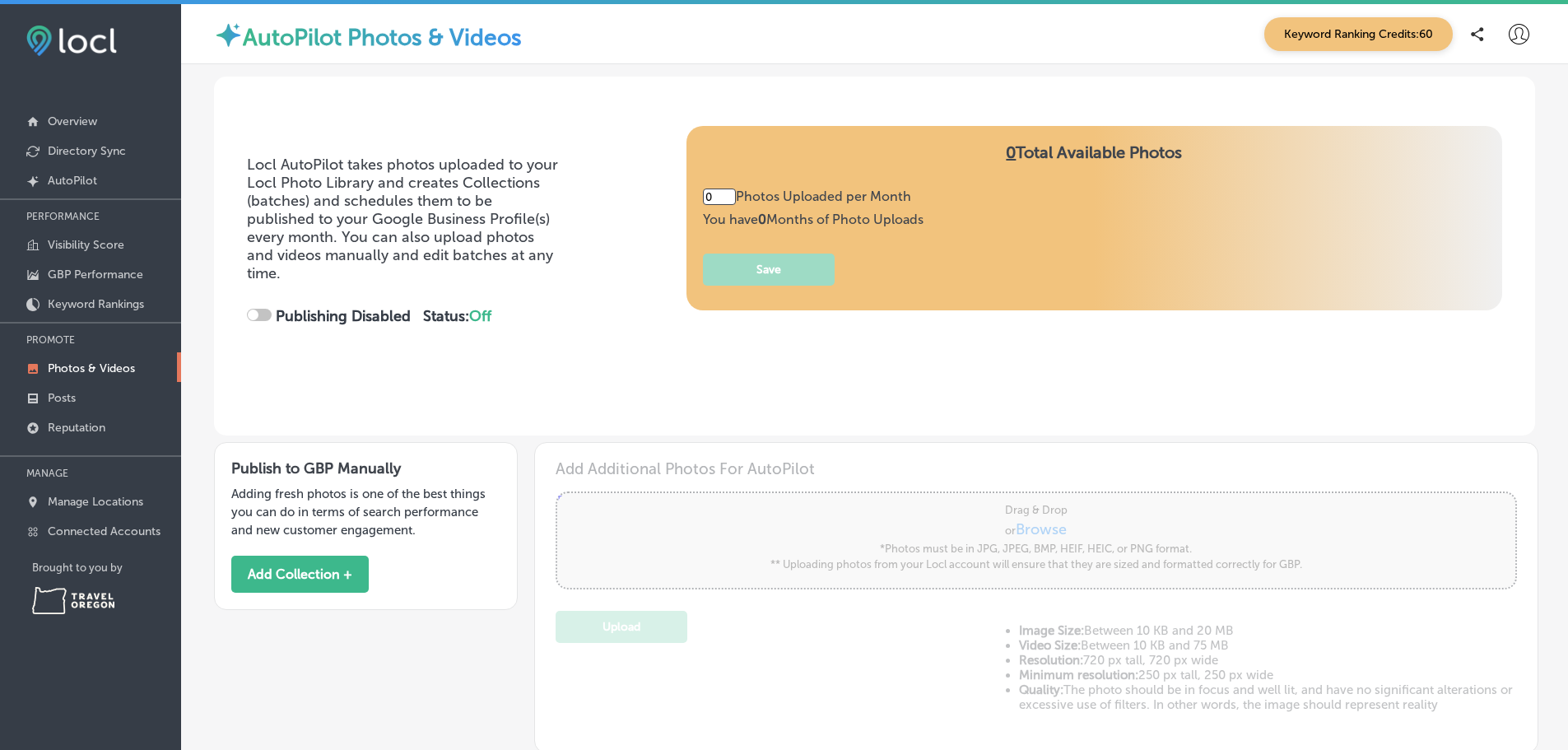
type input "5"
checkbox input "true"
